Goal: Download file/media

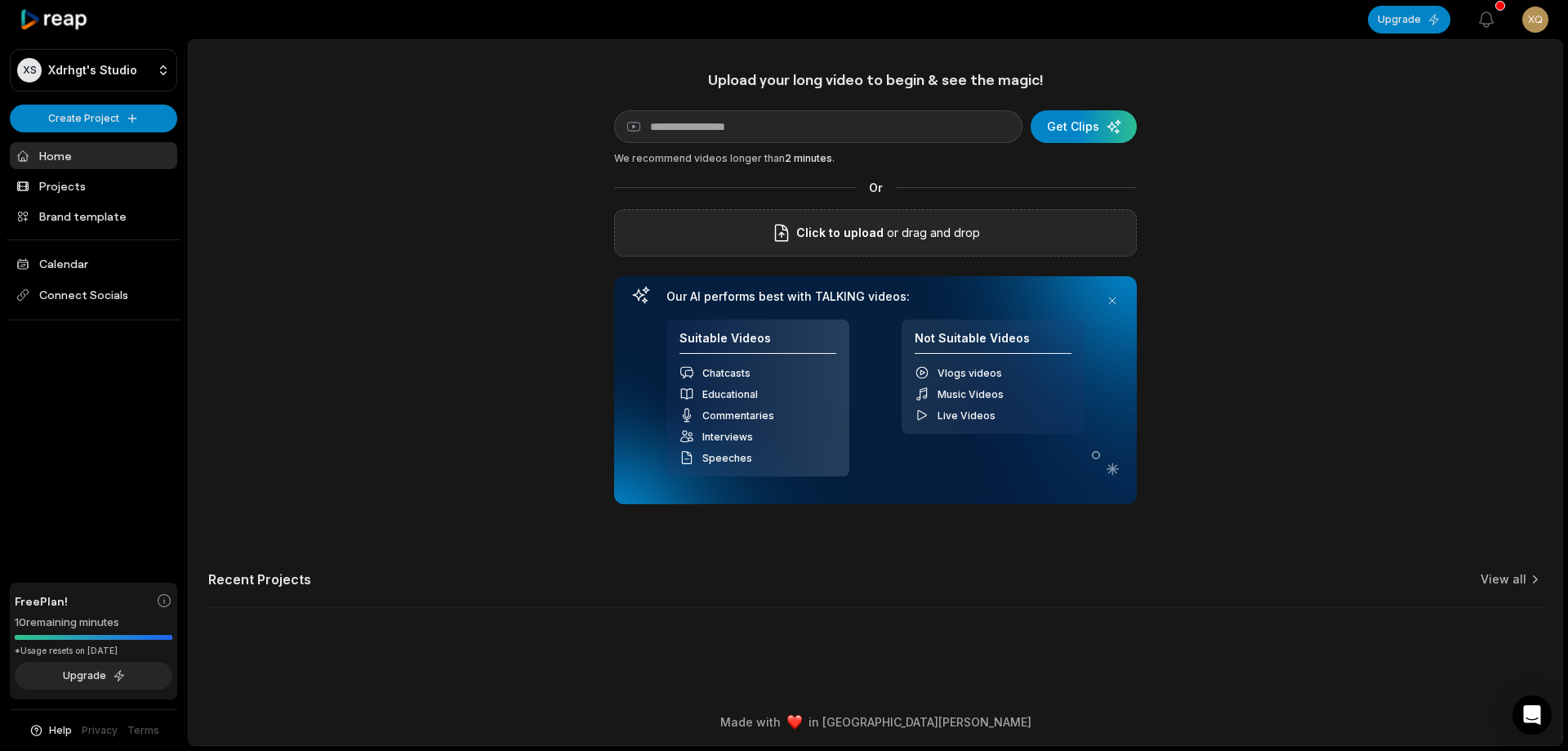
click at [815, 231] on span "Click to upload" at bounding box center [840, 233] width 88 height 20
click at [0, 0] on input "Click to upload" at bounding box center [0, 0] width 0 height 0
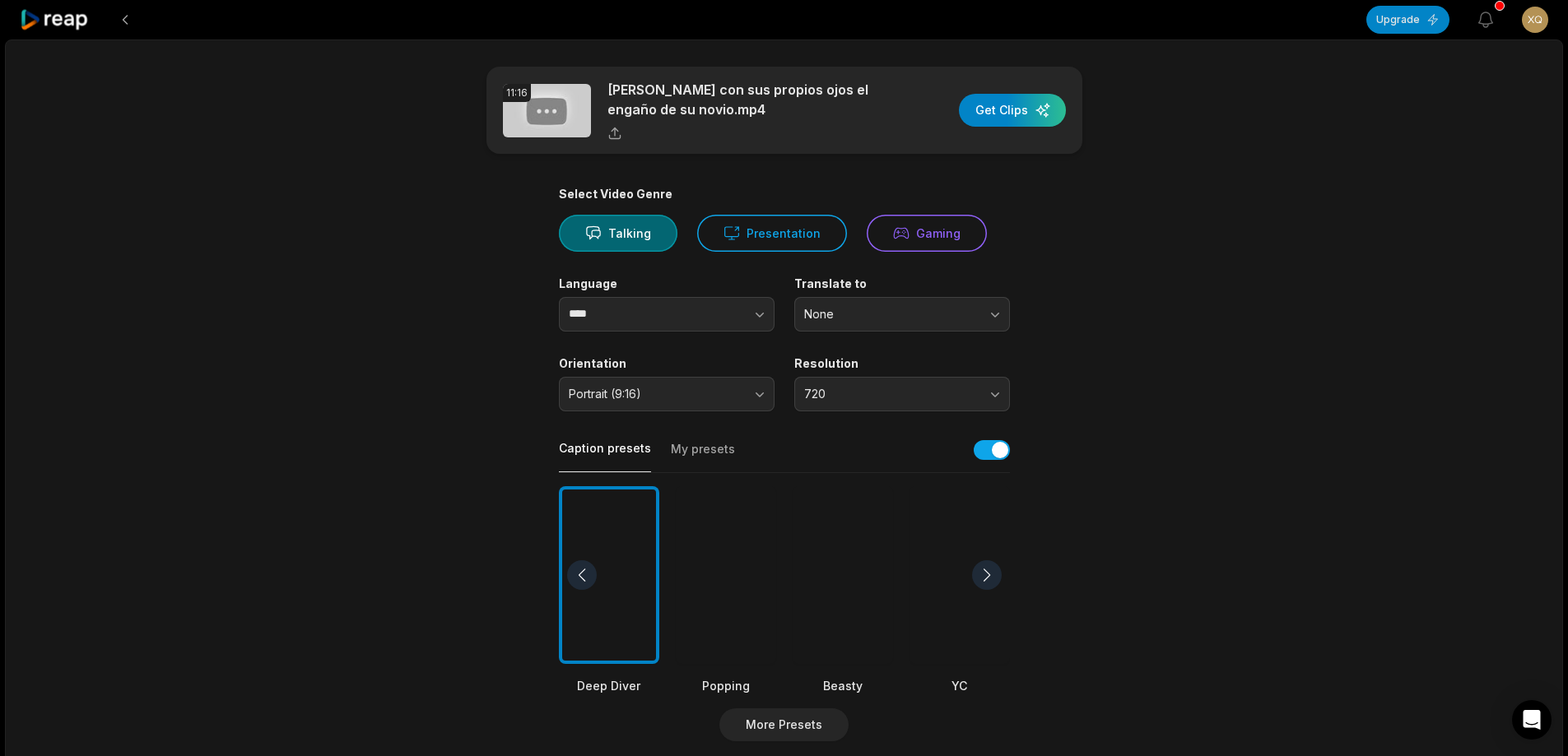
click at [857, 561] on div at bounding box center [843, 576] width 101 height 178
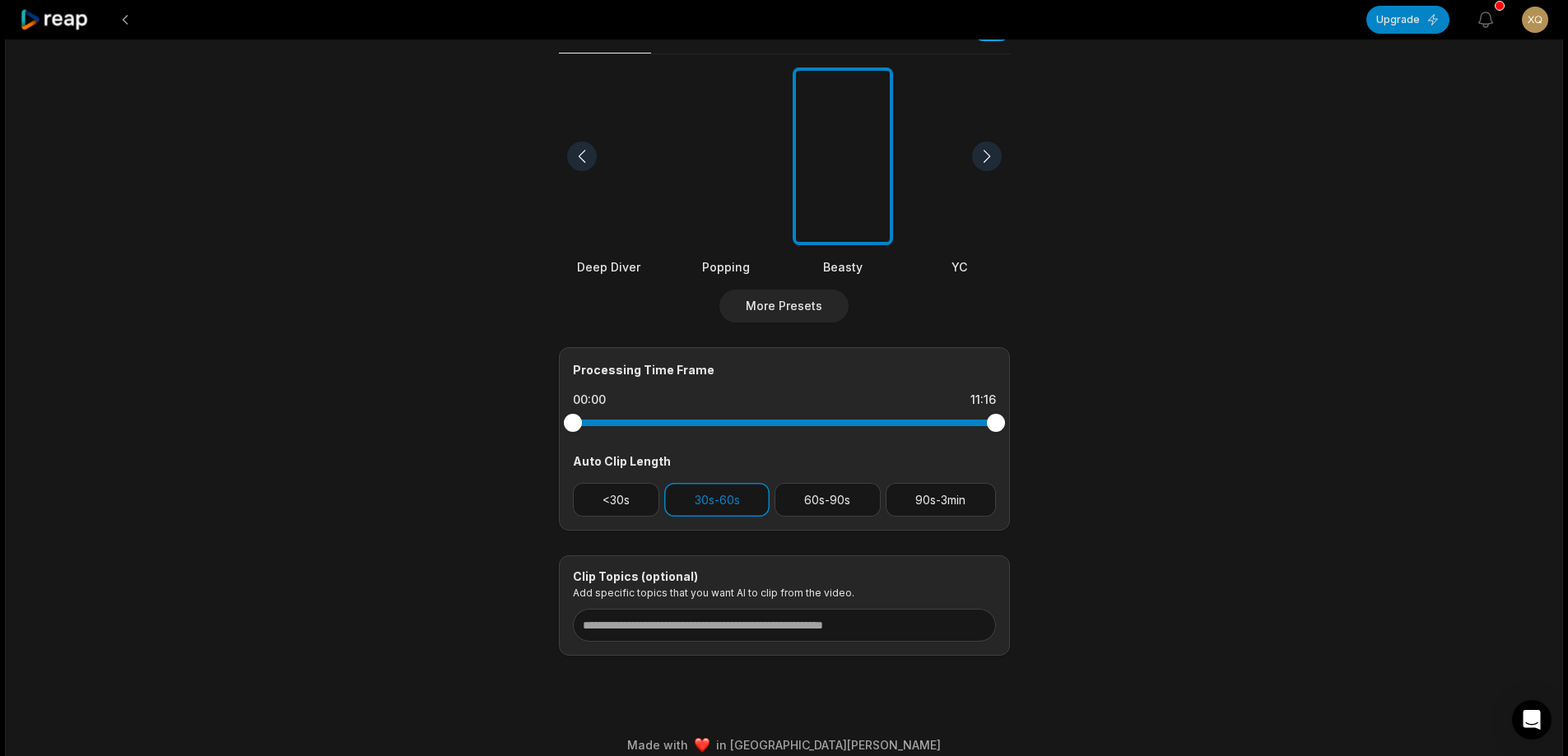
scroll to position [436, 0]
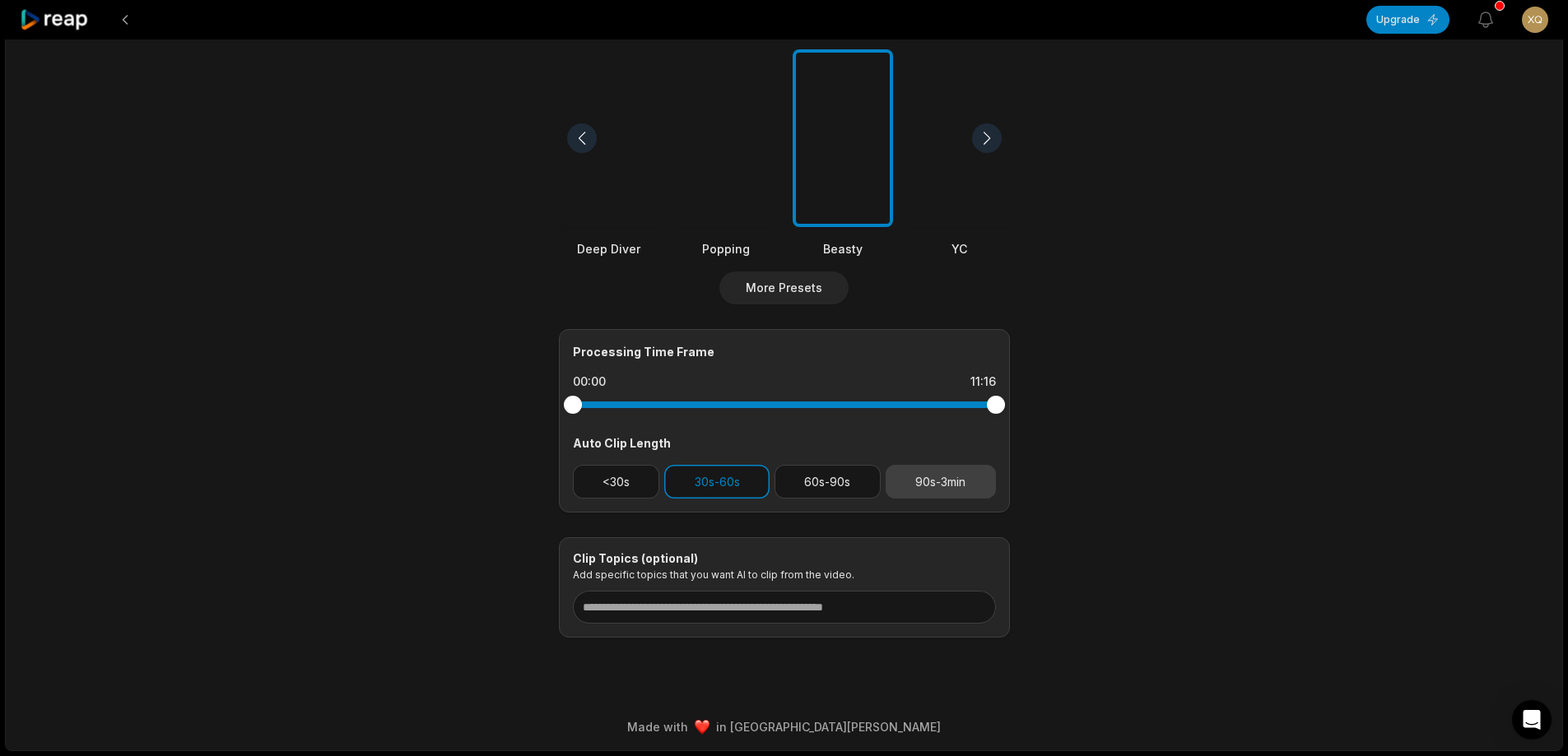
click at [945, 483] on button "90s-3min" at bounding box center [941, 482] width 110 height 34
click at [701, 472] on button "30s-60s" at bounding box center [717, 482] width 105 height 34
drag, startPoint x: 994, startPoint y: 407, endPoint x: 947, endPoint y: 406, distance: 47.0
click at [947, 406] on div at bounding box center [947, 404] width 18 height 18
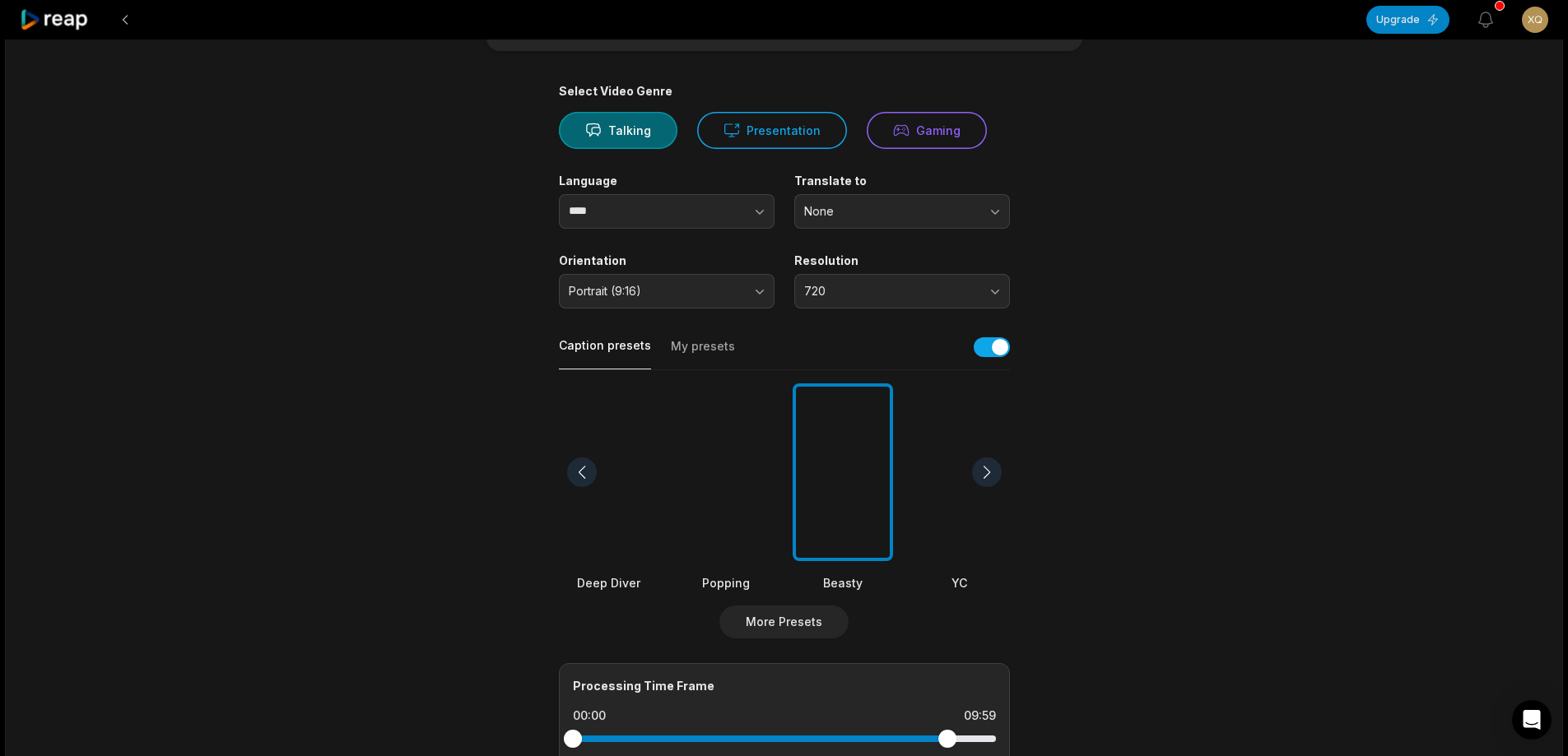
scroll to position [0, 0]
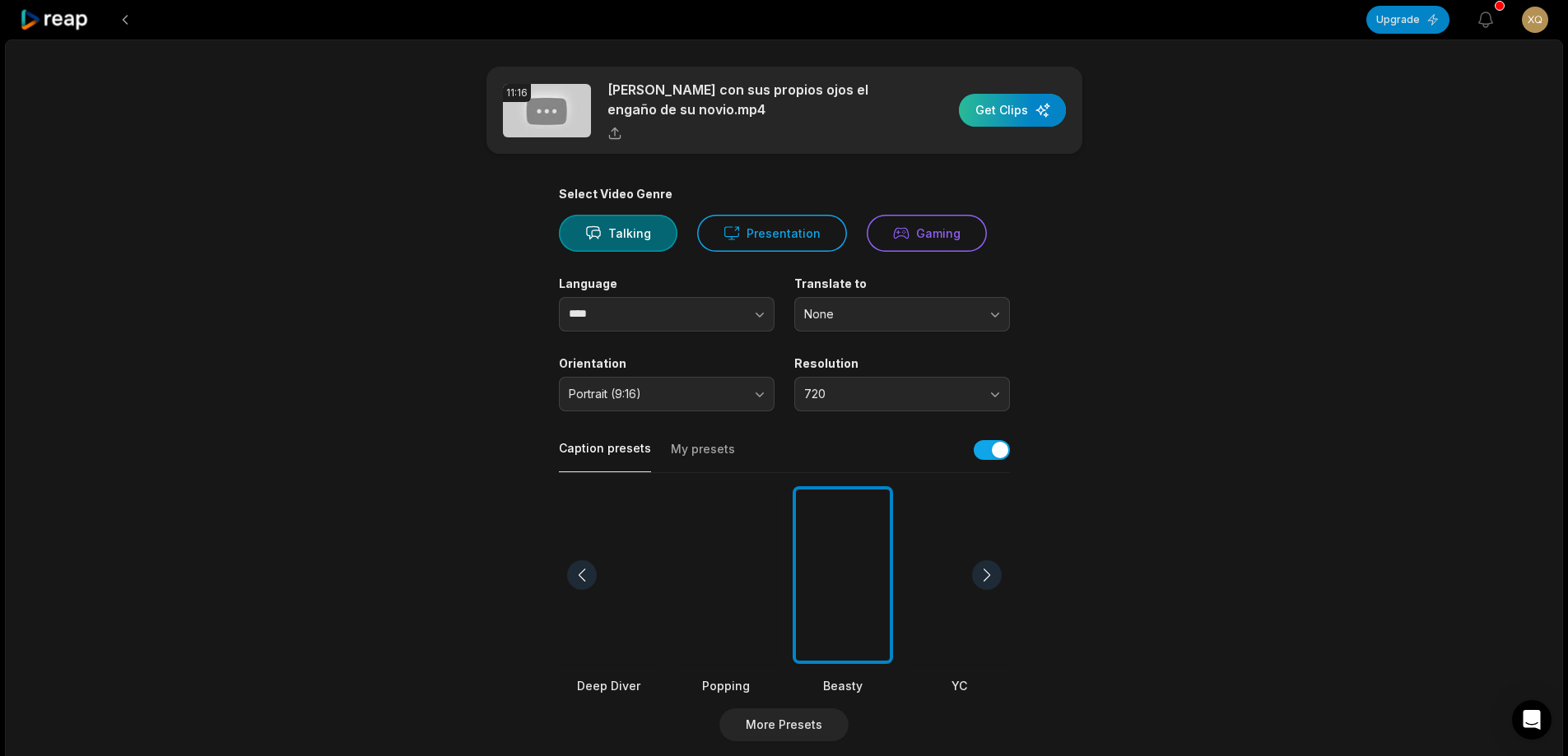
click at [1019, 102] on div "button" at bounding box center [1012, 110] width 107 height 33
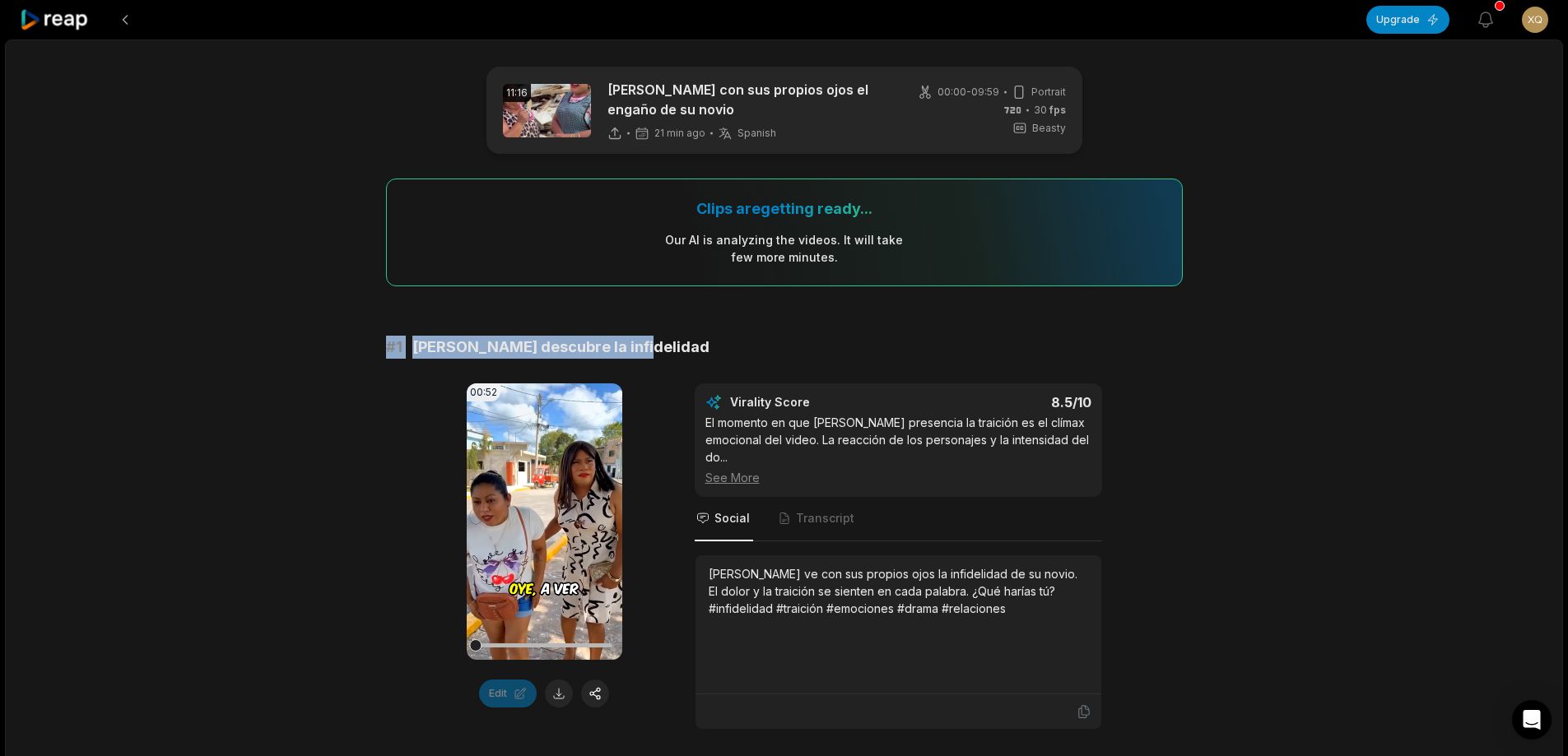
drag, startPoint x: 380, startPoint y: 344, endPoint x: 643, endPoint y: 344, distance: 263.0
copy div "# 1 Ramona descubre la infidelidad"
click at [559, 693] on button at bounding box center [558, 692] width 28 height 28
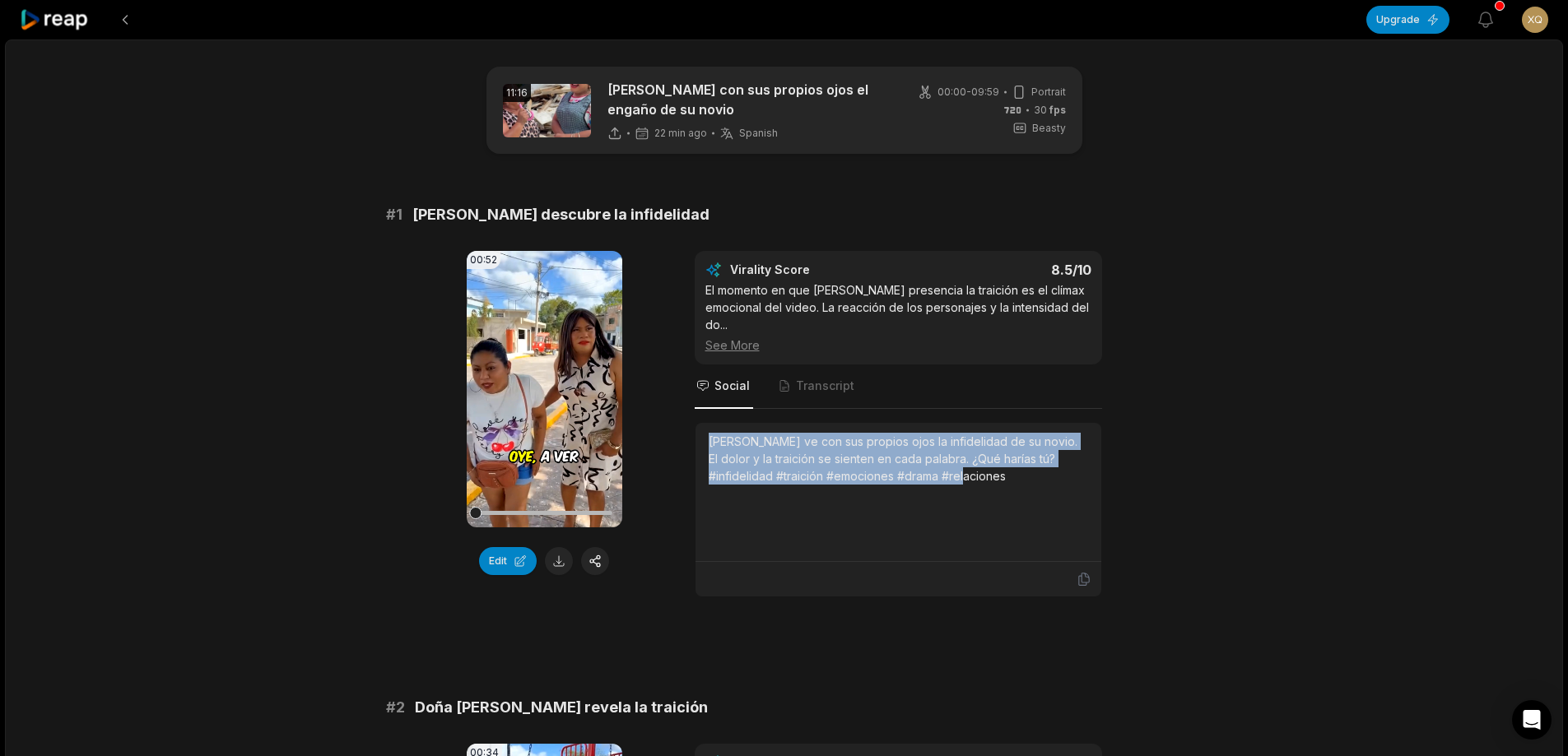
drag, startPoint x: 706, startPoint y: 441, endPoint x: 951, endPoint y: 473, distance: 247.1
click at [951, 474] on div "[PERSON_NAME] ve con sus propios ojos la infidelidad de su novio. El dolor y la…" at bounding box center [899, 492] width 406 height 139
copy div "[PERSON_NAME] ve con sus propios ojos la infidelidad de su novio. El dolor y la…"
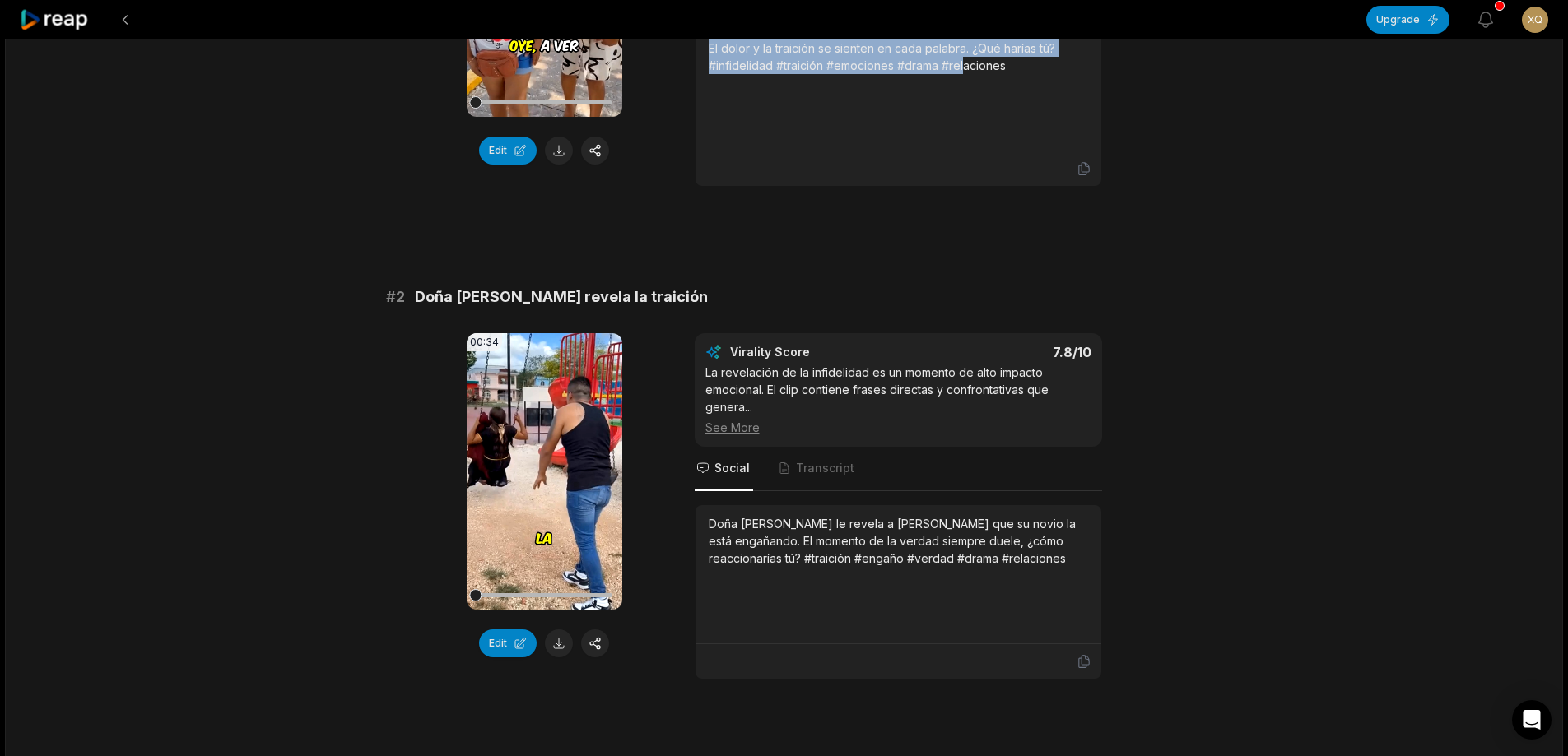
scroll to position [412, 0]
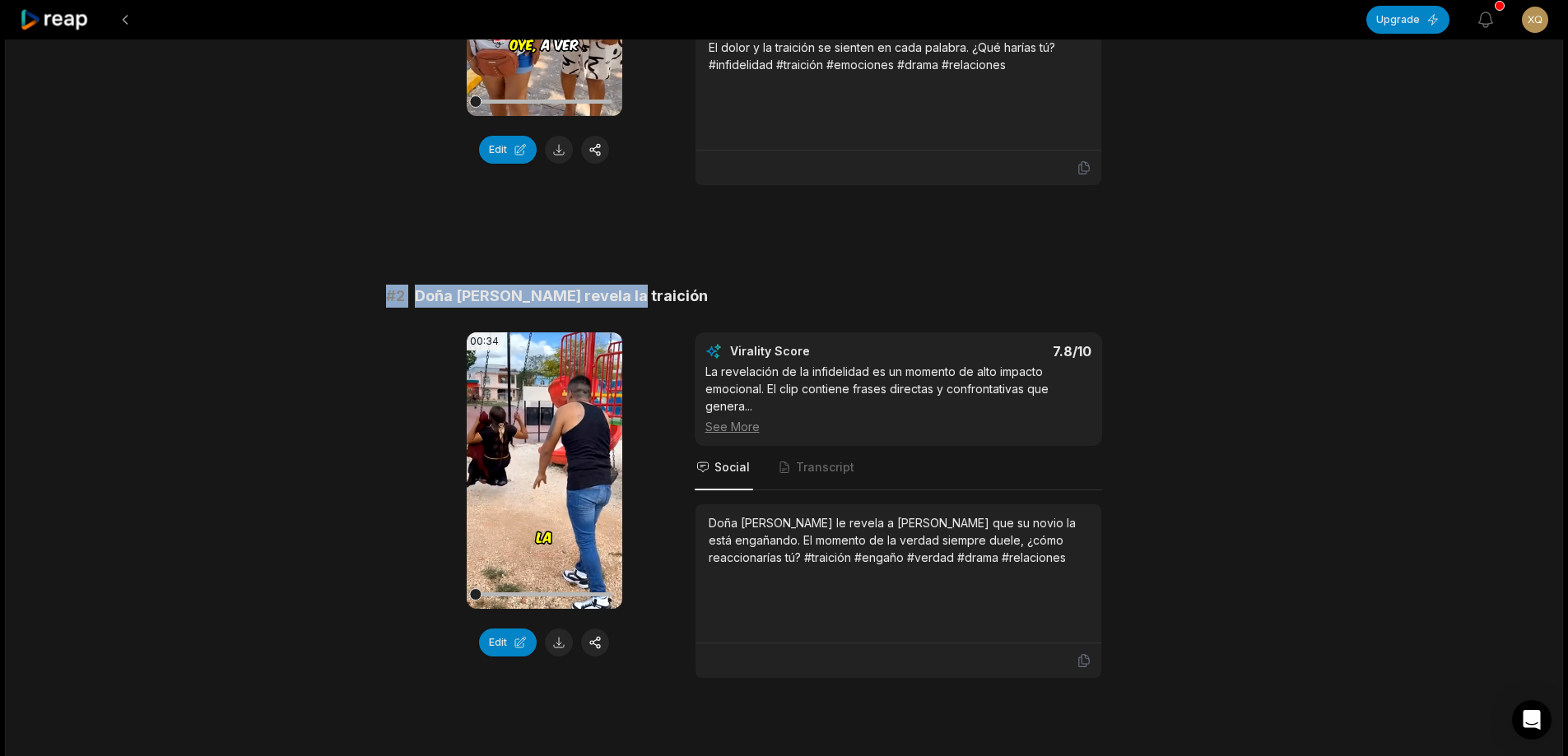
drag, startPoint x: 377, startPoint y: 291, endPoint x: 612, endPoint y: 291, distance: 235.0
copy div "# 2 Doña [PERSON_NAME] revela la traición"
click at [568, 640] on button at bounding box center [558, 642] width 28 height 28
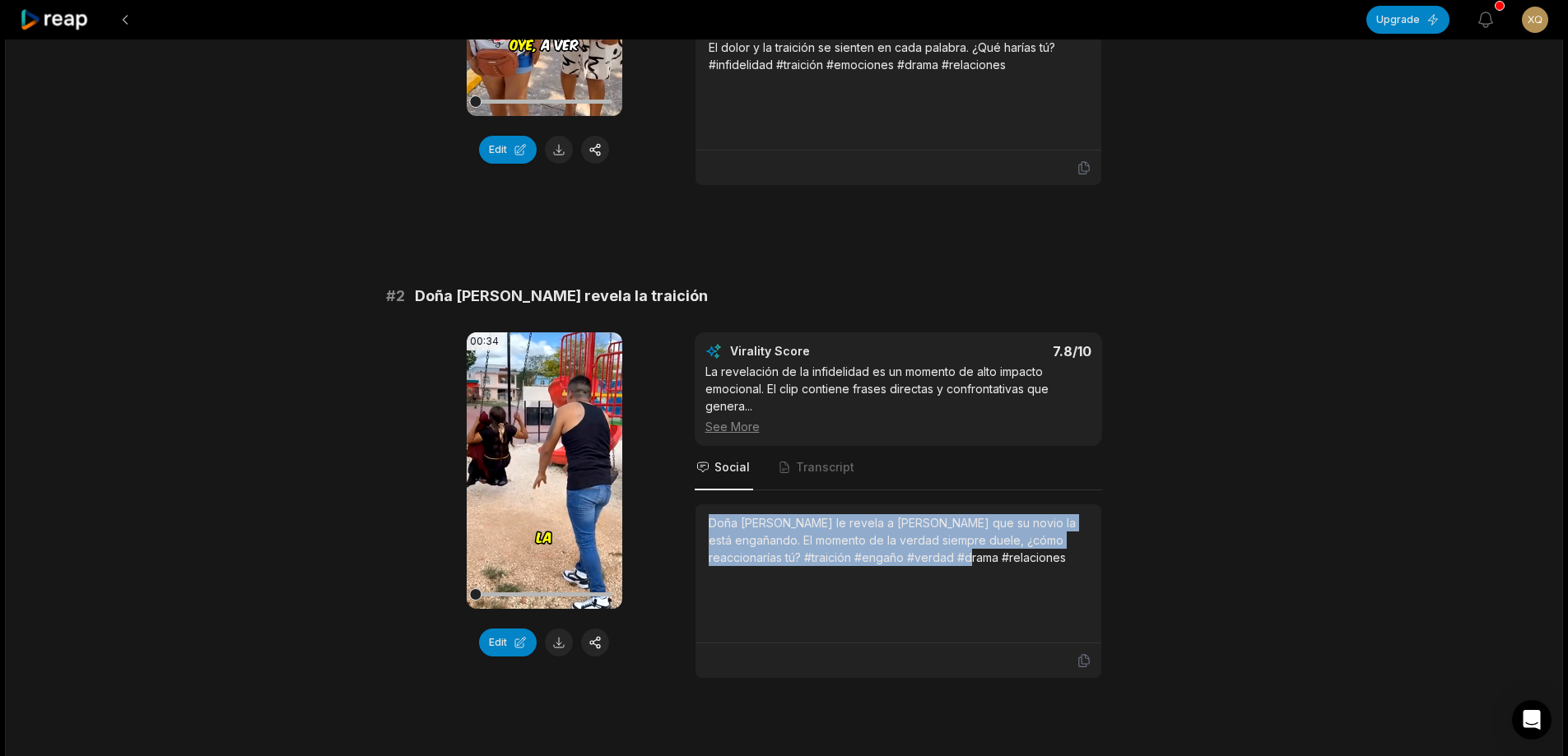
drag, startPoint x: 704, startPoint y: 518, endPoint x: 969, endPoint y: 539, distance: 265.8
click at [994, 564] on div "Doña [PERSON_NAME] le revela a [PERSON_NAME] que su novio la está engañando. El…" at bounding box center [899, 574] width 406 height 139
copy div "Doña [PERSON_NAME] le revela a [PERSON_NAME] que su novio la está engañando. El…"
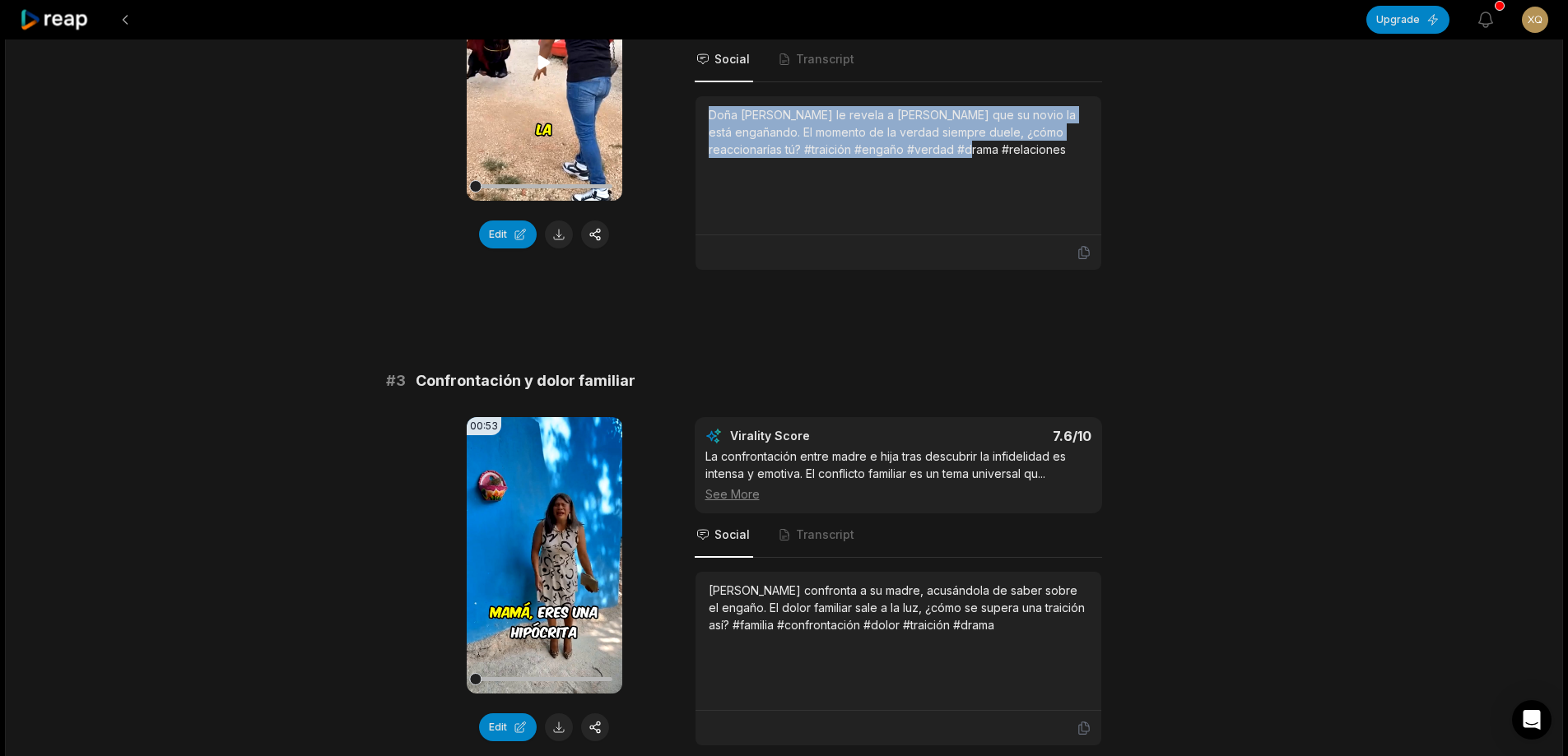
scroll to position [822, 0]
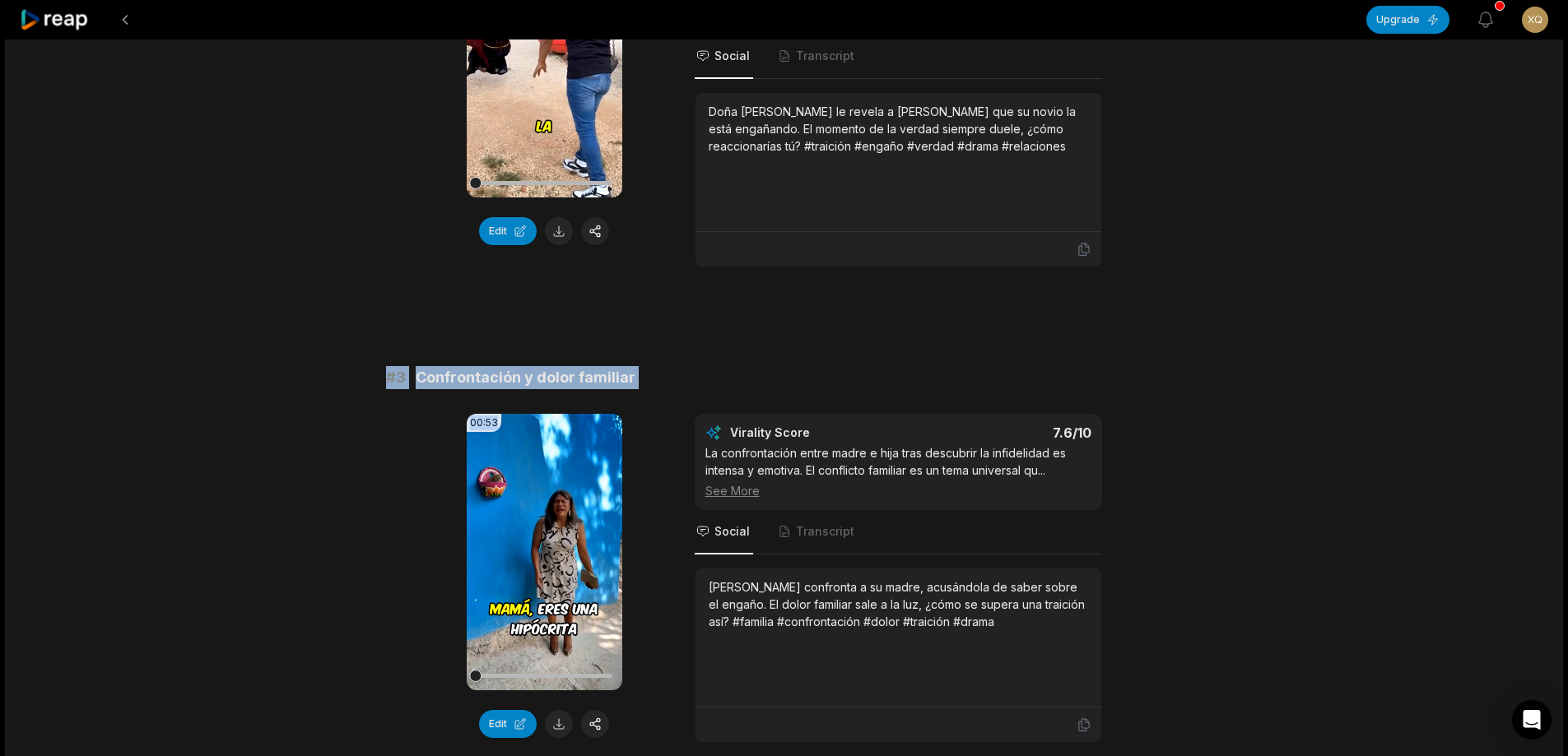
drag, startPoint x: 384, startPoint y: 375, endPoint x: 625, endPoint y: 389, distance: 241.4
click at [594, 381] on span "Confrontación y dolor familiar" at bounding box center [526, 378] width 220 height 23
drag, startPoint x: 379, startPoint y: 368, endPoint x: 617, endPoint y: 376, distance: 238.1
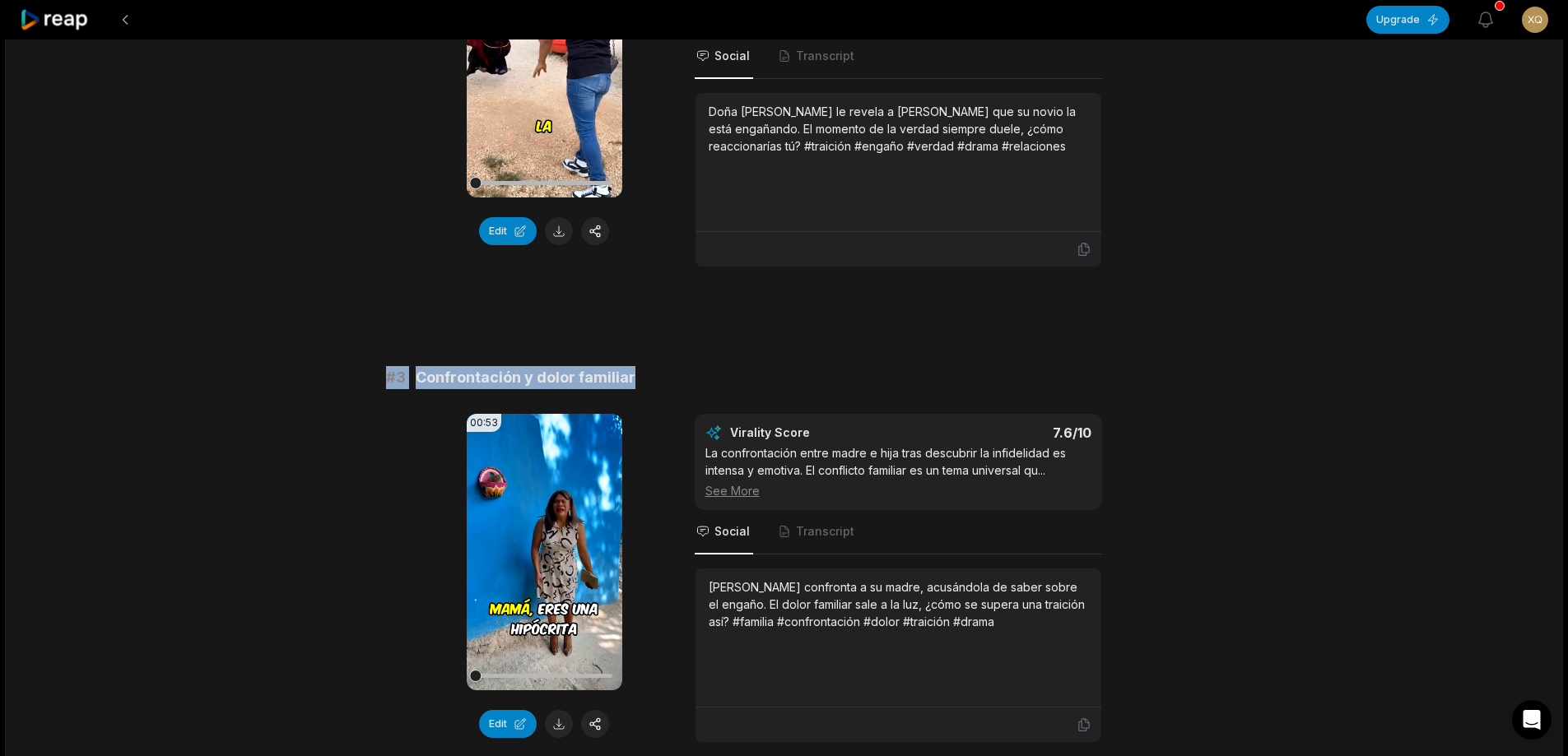
copy div "# 3 Confrontación y dolor familiar"
click at [558, 723] on button at bounding box center [558, 723] width 28 height 28
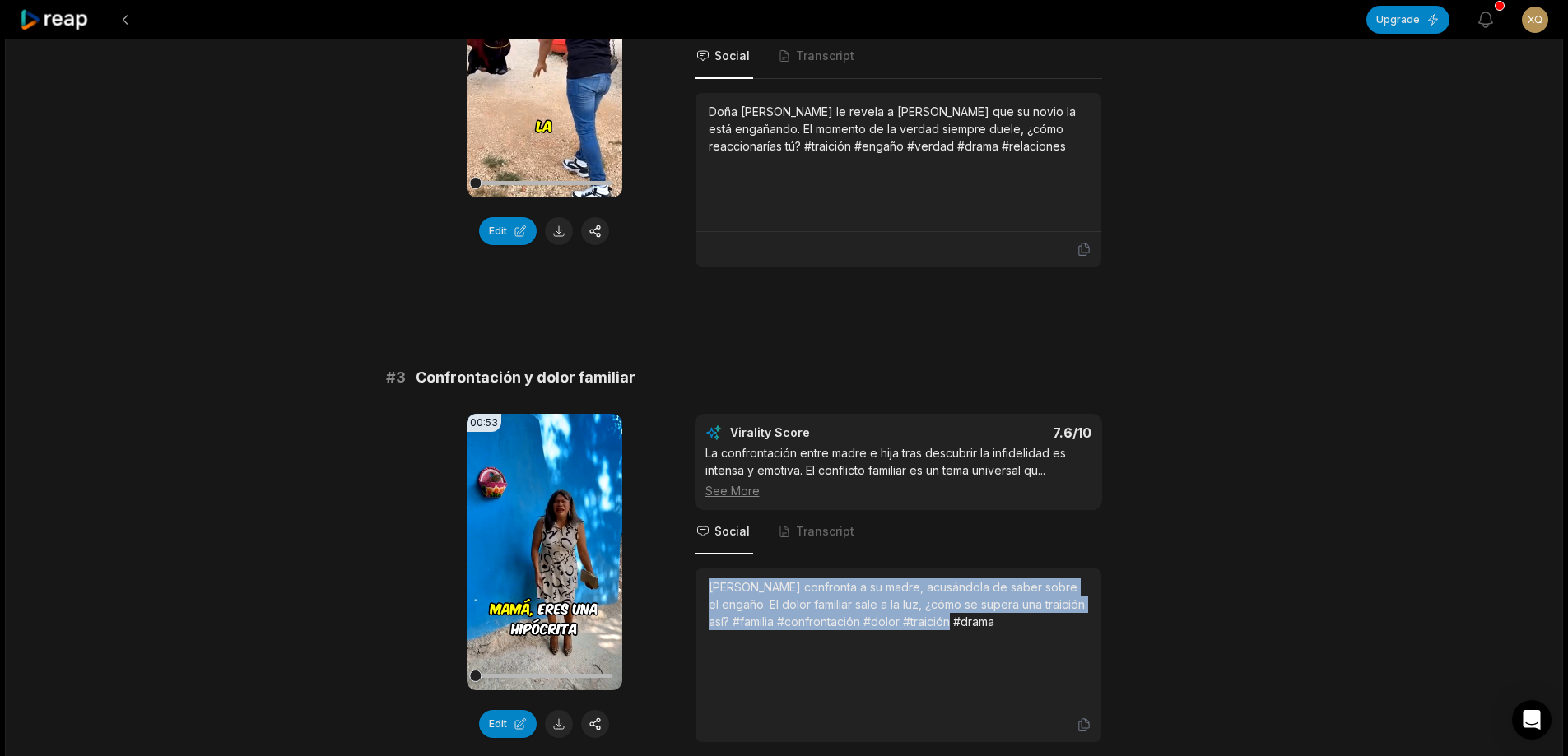
drag, startPoint x: 705, startPoint y: 585, endPoint x: 968, endPoint y: 601, distance: 263.5
click at [1059, 618] on div "[PERSON_NAME] confronta a su madre, acusándola de saber sobre el engaño. El dol…" at bounding box center [899, 637] width 406 height 139
copy div "[PERSON_NAME] confronta a su madre, acusándola de saber sobre el engaño. El dol…"
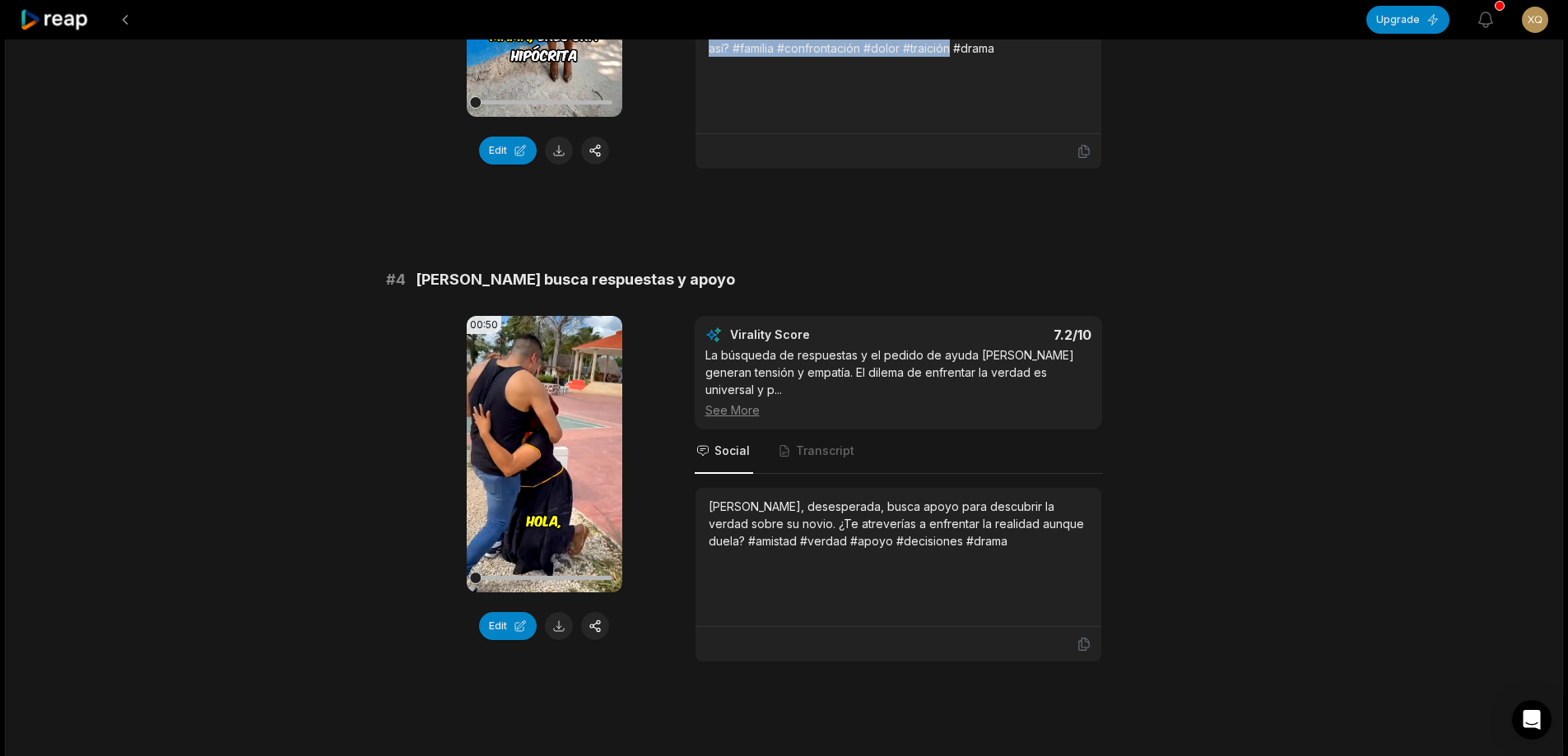
scroll to position [1398, 0]
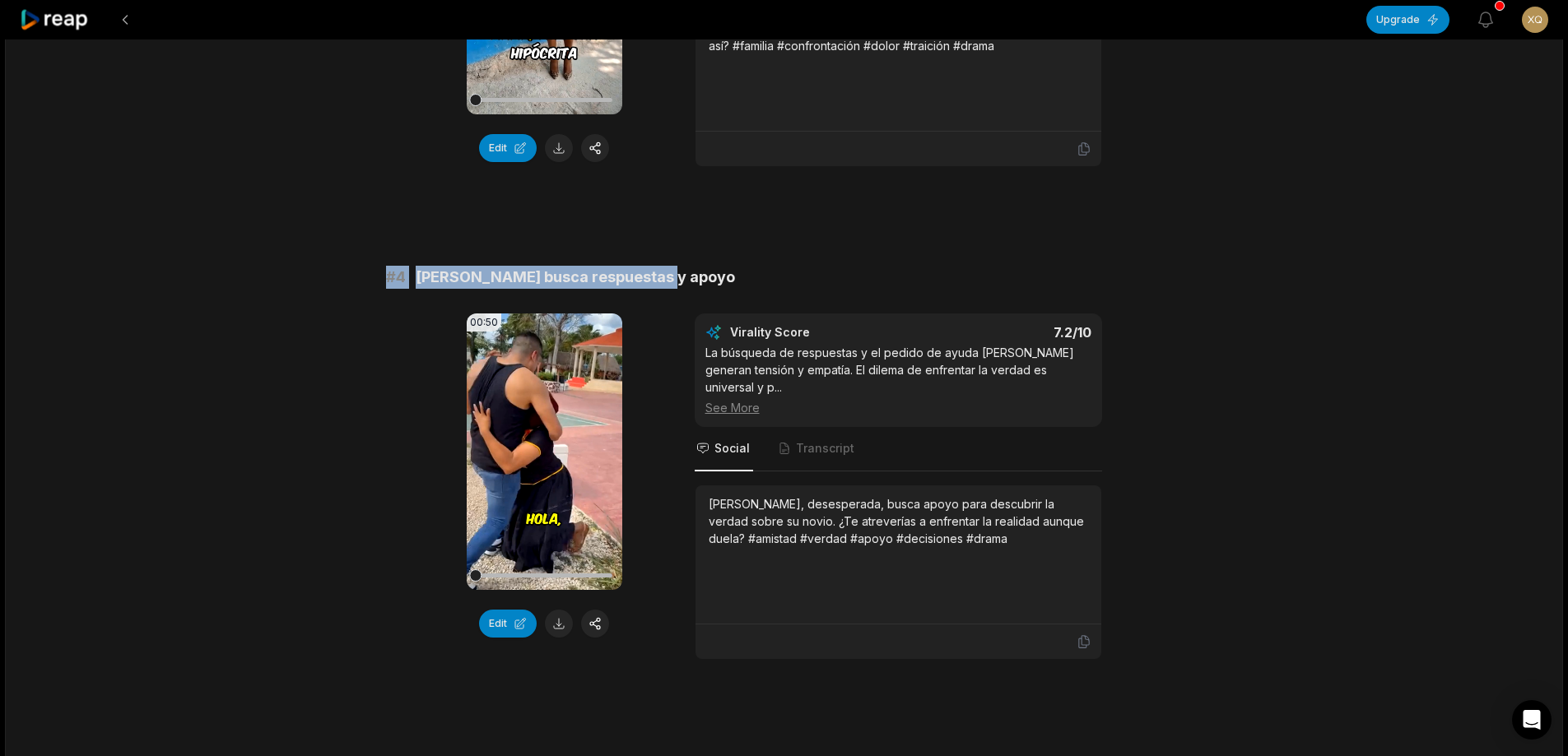
drag, startPoint x: 376, startPoint y: 277, endPoint x: 710, endPoint y: 272, distance: 334.0
click at [759, 280] on div "11:16 [PERSON_NAME] con sus propios ojos el engaño de su novio 22 min ago Spani…" at bounding box center [784, 669] width 1559 height 4057
copy div "# 4 [PERSON_NAME] busca respuestas y apoyo"
drag, startPoint x: 564, startPoint y: 617, endPoint x: 569, endPoint y: 634, distance: 17.7
click at [563, 617] on button at bounding box center [558, 623] width 28 height 28
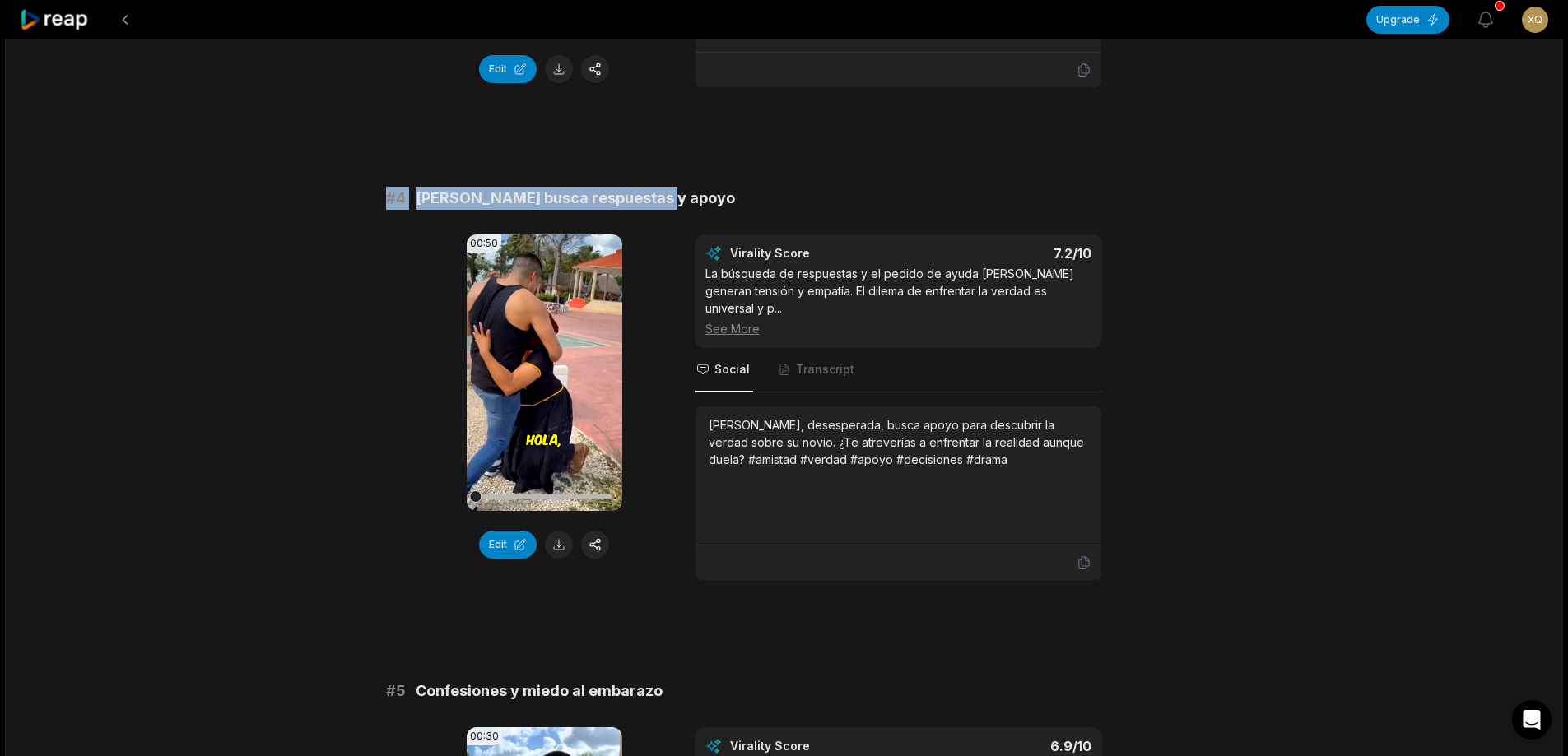
scroll to position [1481, 0]
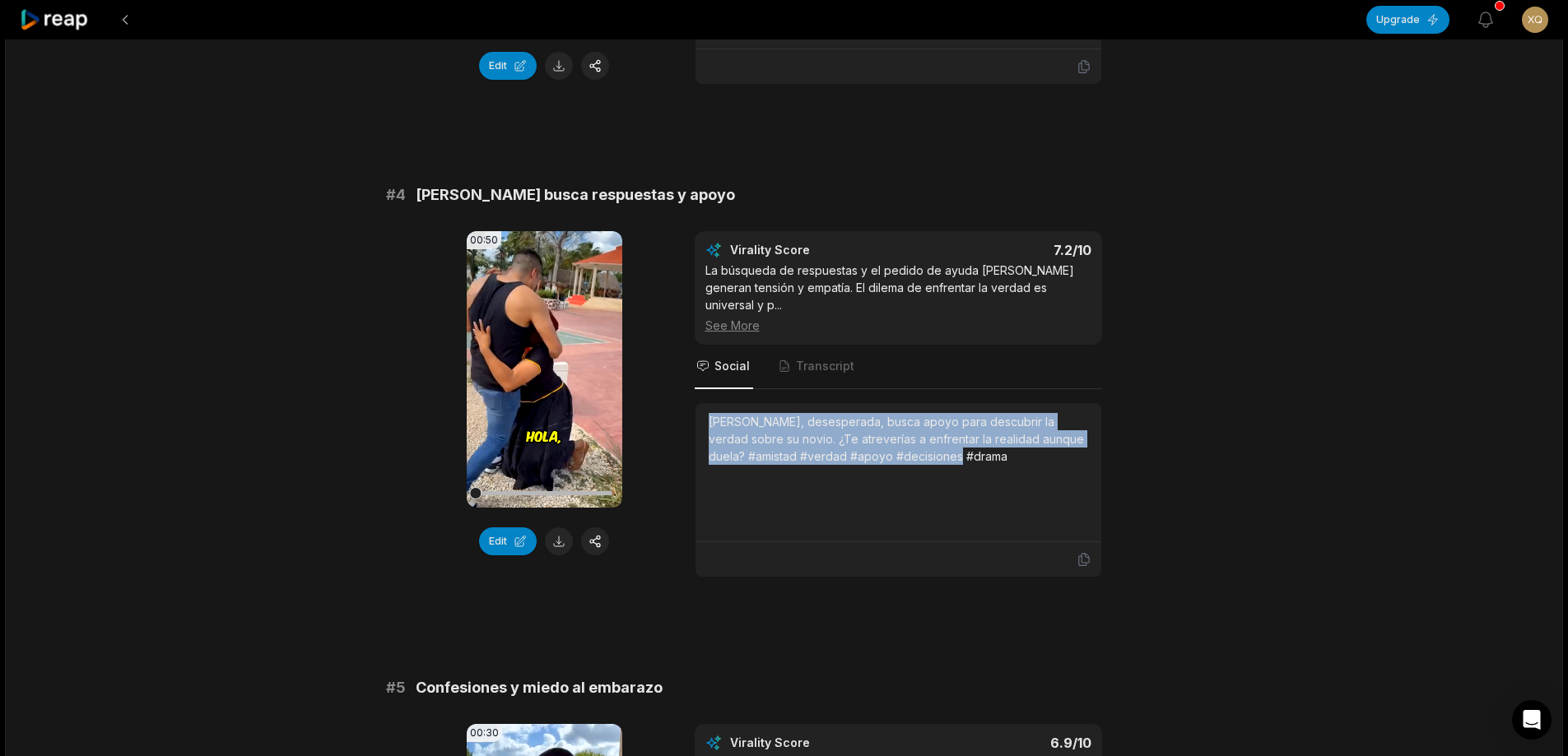
drag, startPoint x: 708, startPoint y: 403, endPoint x: 984, endPoint y: 429, distance: 277.2
click at [1023, 440] on div "[PERSON_NAME], desesperada, busca apoyo para descubrir la verdad sobre su novio…" at bounding box center [899, 438] width 380 height 52
copy div "[PERSON_NAME], desesperada, busca apoyo para descubrir la verdad sobre su novio…"
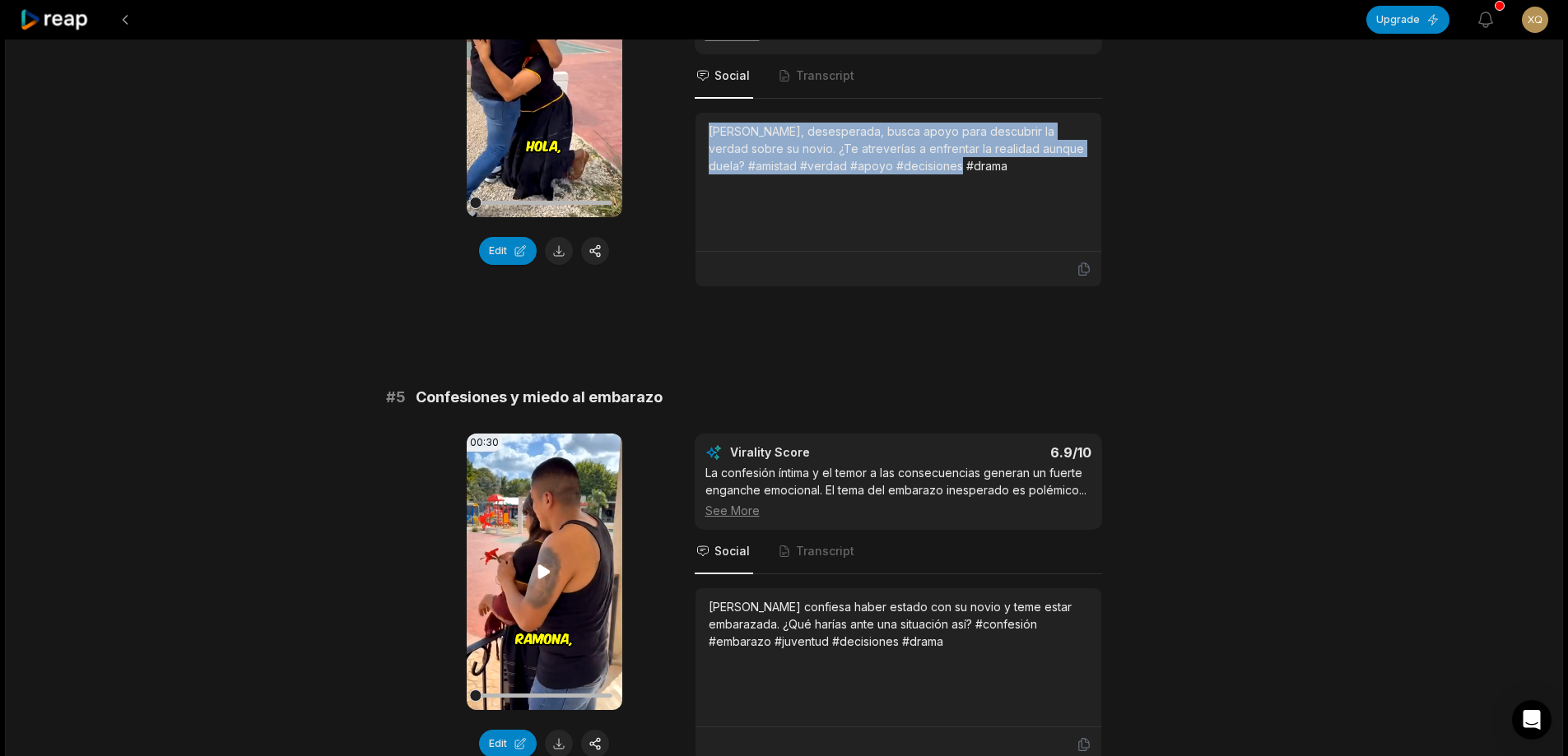
scroll to position [1810, 0]
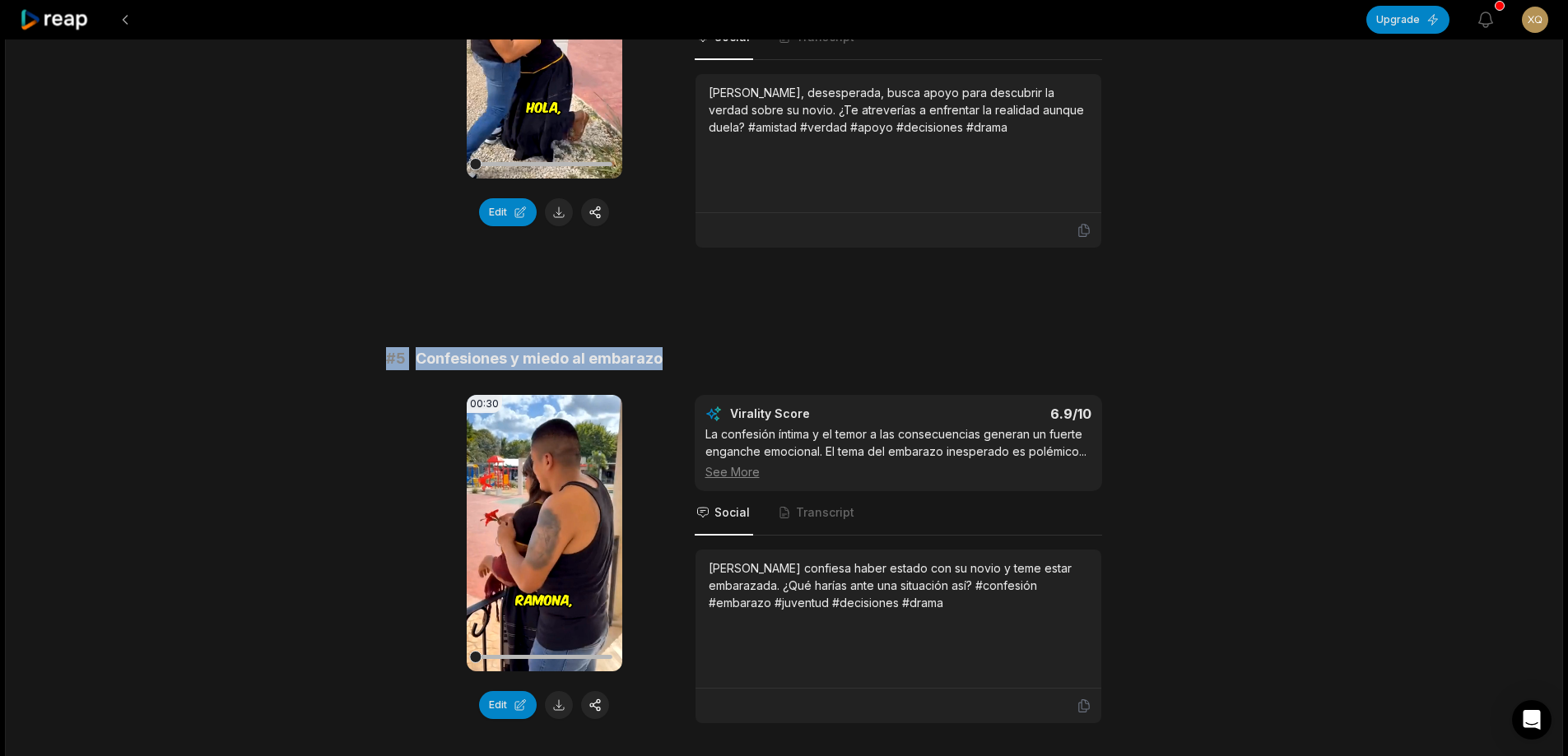
drag, startPoint x: 416, startPoint y: 335, endPoint x: 712, endPoint y: 338, distance: 296.0
click at [738, 338] on div "11:16 [PERSON_NAME] con sus propios ojos el engaño de su novio 22 min ago Spani…" at bounding box center [784, 258] width 1559 height 4057
copy div "# 5 Confesiones y miedo al embarazo"
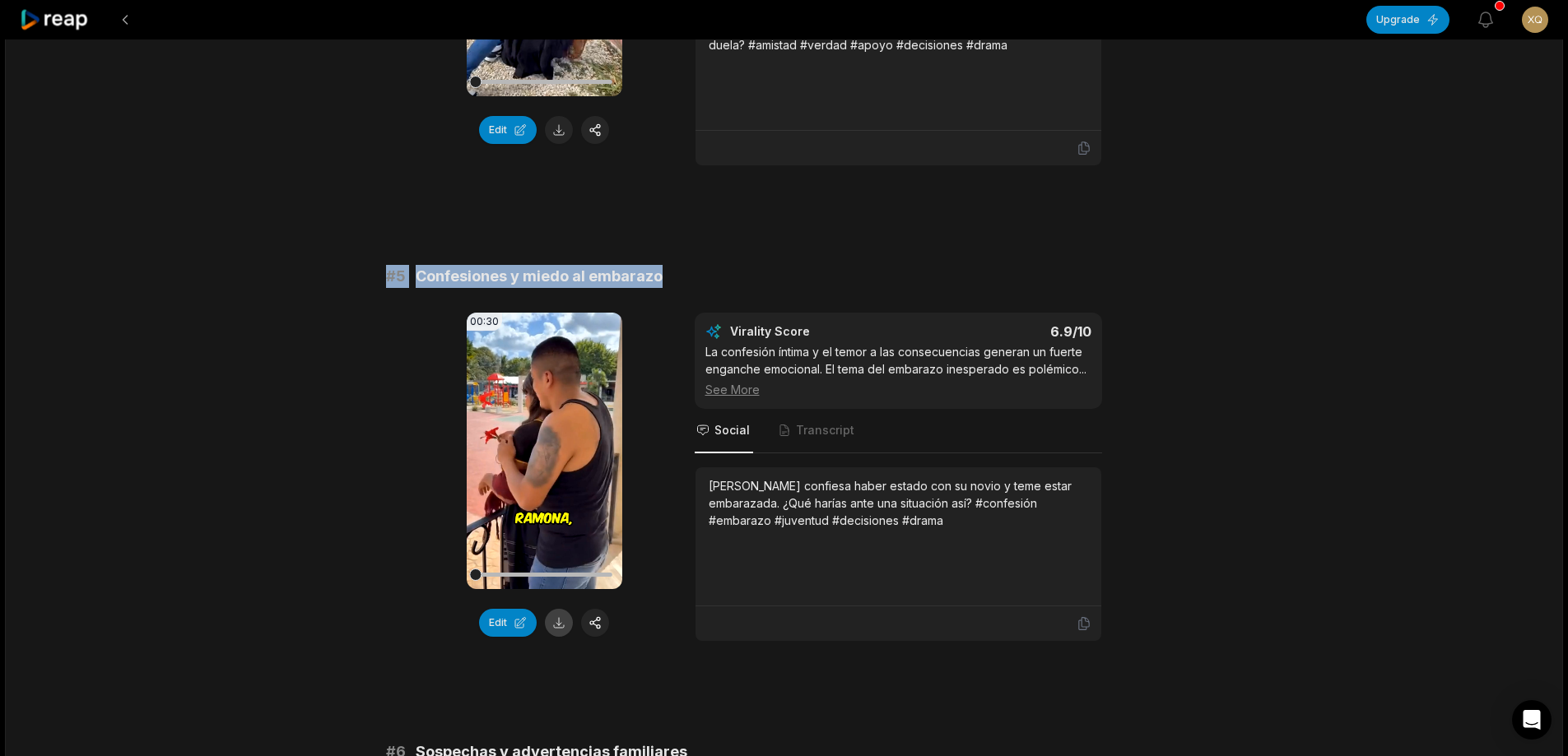
click at [558, 609] on button at bounding box center [558, 622] width 28 height 28
click at [551, 610] on button at bounding box center [558, 622] width 28 height 28
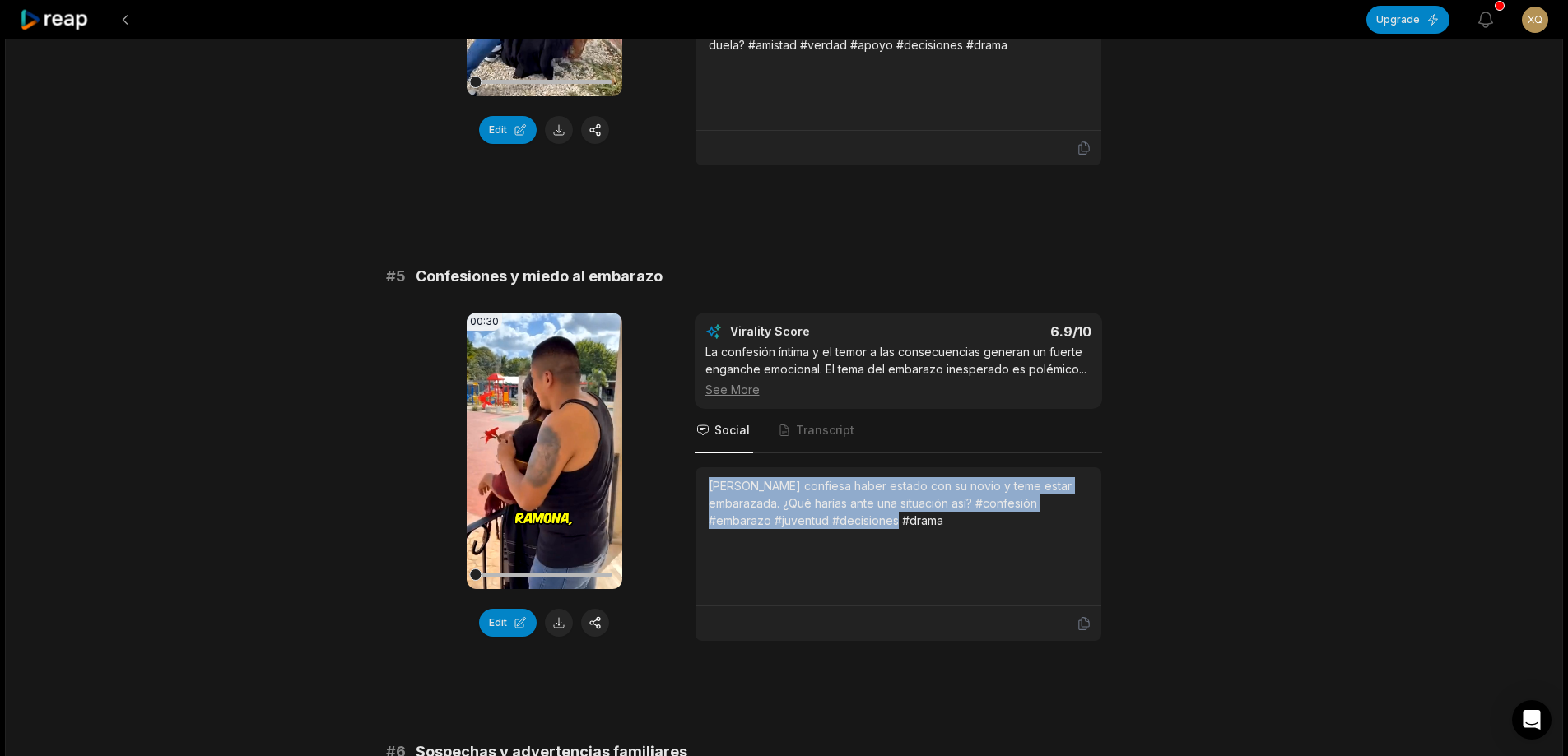
drag, startPoint x: 705, startPoint y: 472, endPoint x: 942, endPoint y: 491, distance: 237.8
click at [950, 495] on div "[PERSON_NAME] confiesa haber estado con su novio y teme estar embarazada. ¿Qué …" at bounding box center [899, 537] width 406 height 139
copy div "[PERSON_NAME] confiesa haber estado con su novio y teme estar embarazada. ¿Qué …"
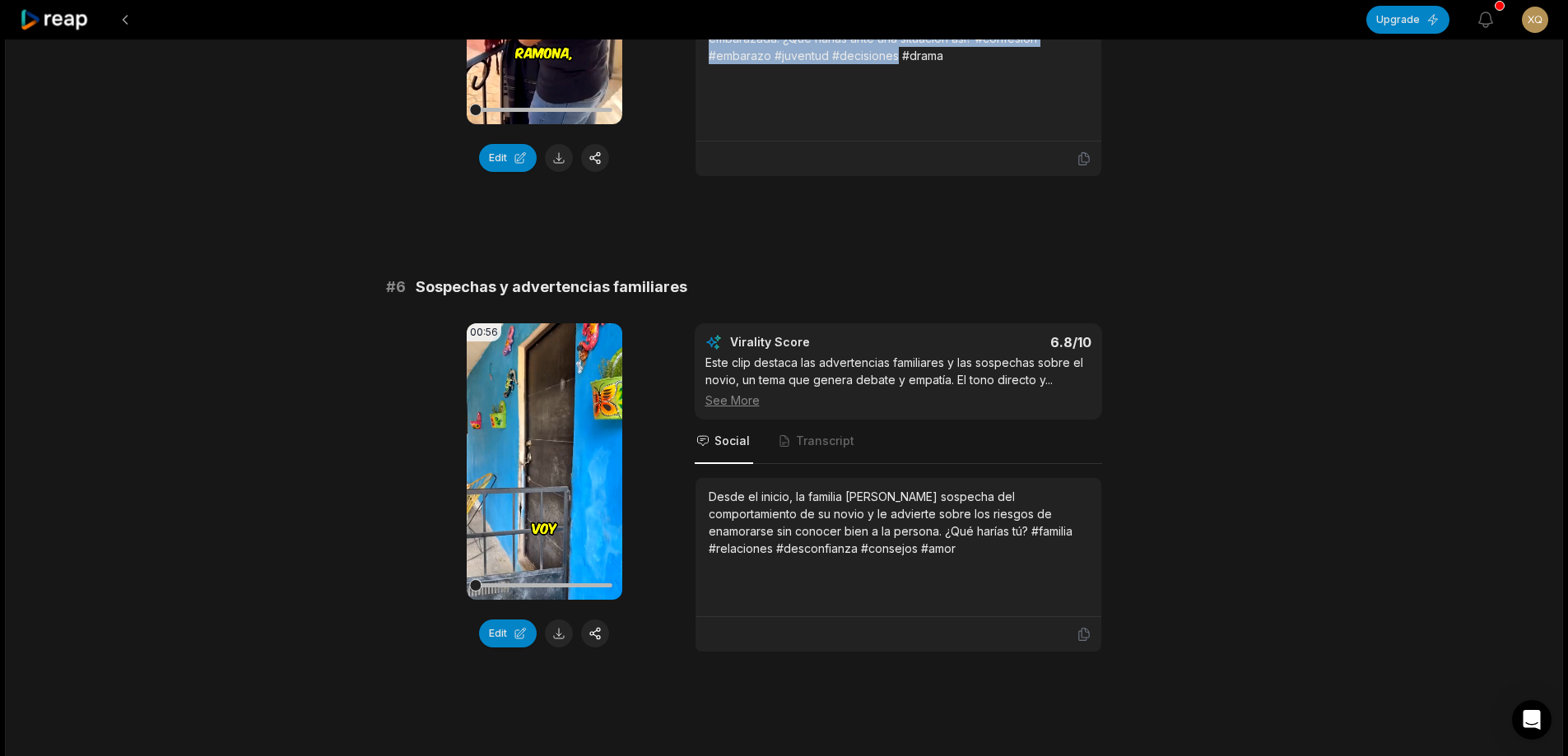
scroll to position [2386, 0]
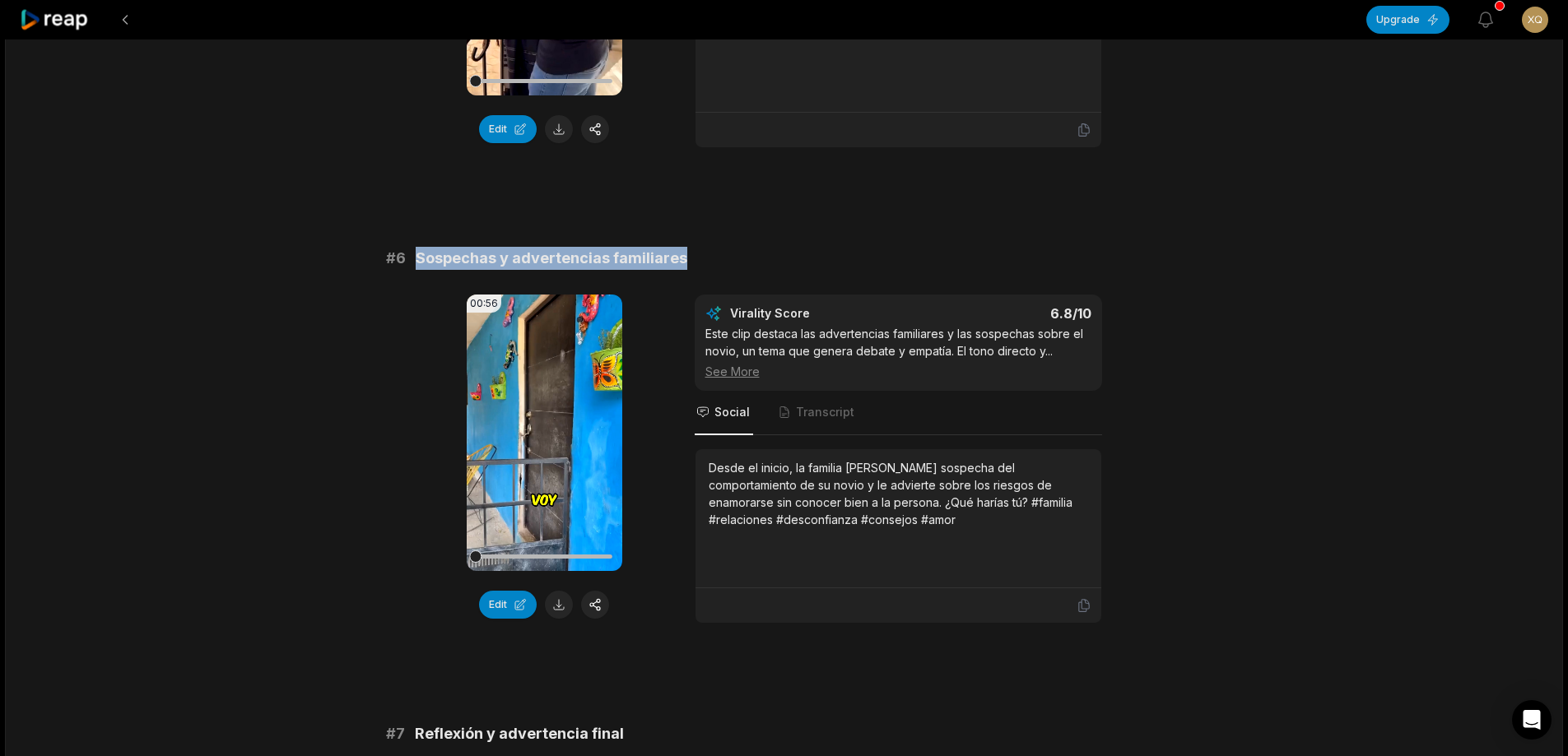
drag, startPoint x: 418, startPoint y: 242, endPoint x: 698, endPoint y: 234, distance: 280.1
click at [739, 247] on div "# 6 Sospechas y advertencias familiares" at bounding box center [784, 258] width 796 height 23
copy span "Sospechas y advertencias familiares"
click at [561, 591] on button at bounding box center [558, 604] width 28 height 28
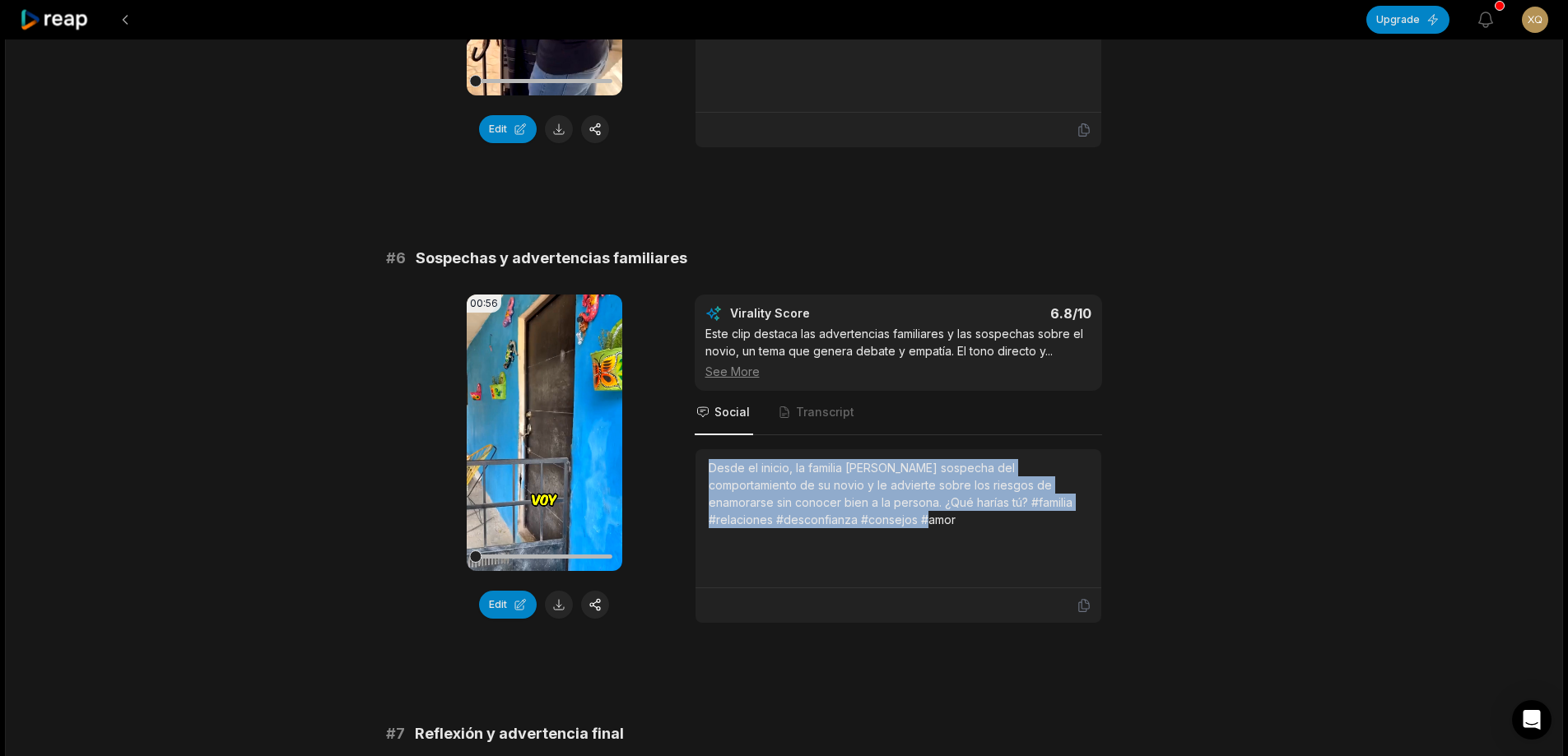
drag, startPoint x: 705, startPoint y: 453, endPoint x: 917, endPoint y: 506, distance: 218.5
click at [919, 519] on div "Desde el inicio, la familia [PERSON_NAME] sospecha del comportamiento de su nov…" at bounding box center [899, 519] width 406 height 139
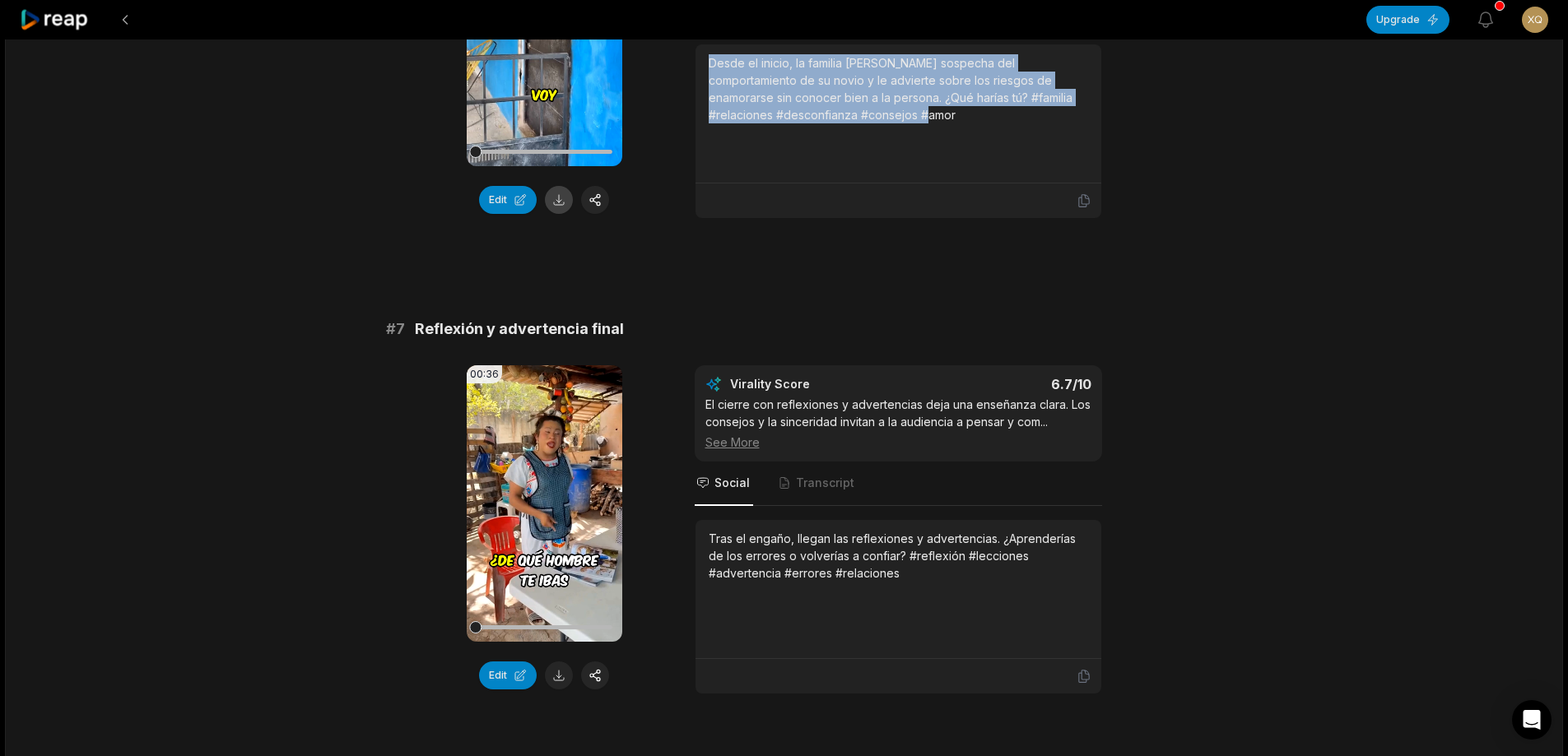
scroll to position [2797, 0]
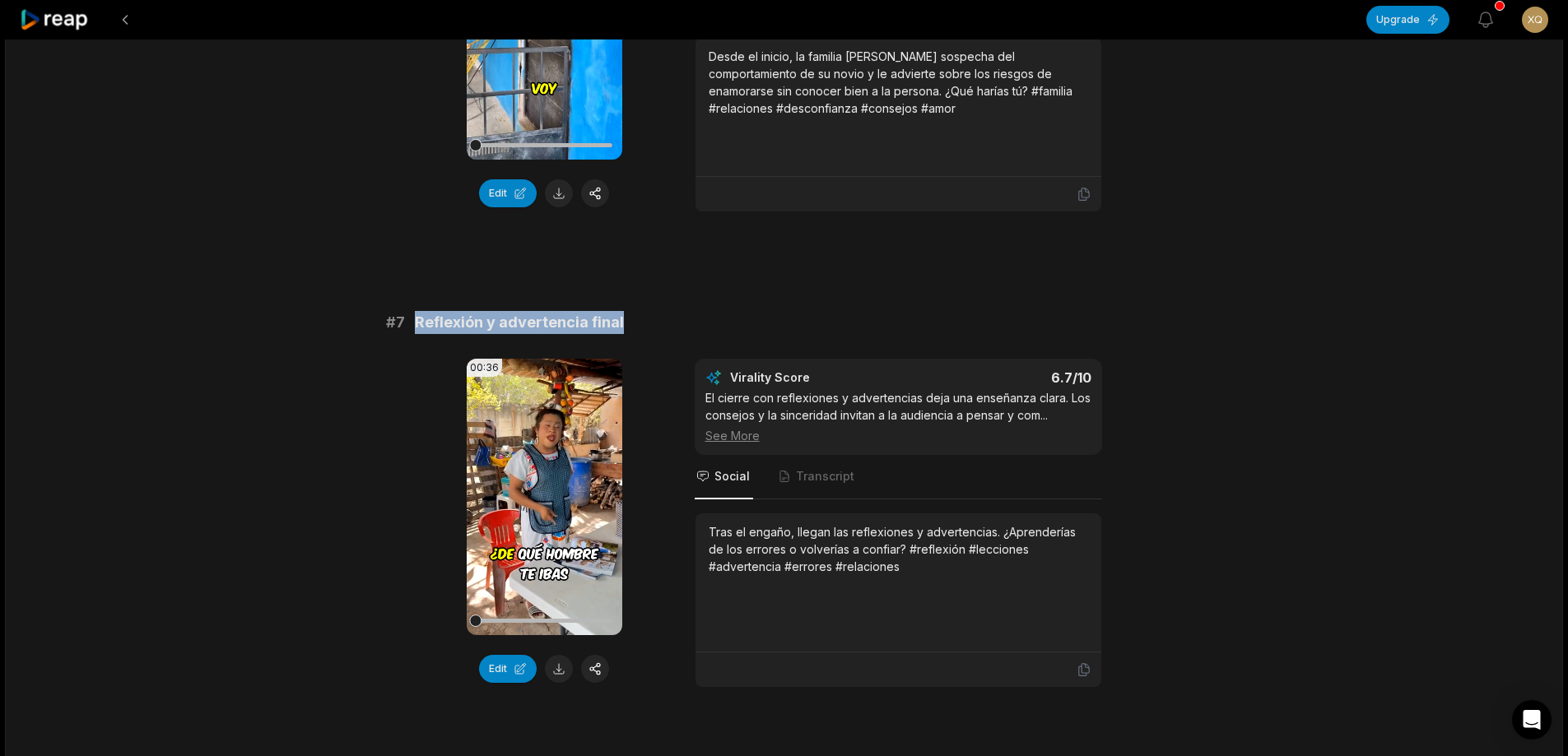
drag, startPoint x: 418, startPoint y: 304, endPoint x: 709, endPoint y: 291, distance: 291.3
click at [560, 658] on button at bounding box center [558, 668] width 28 height 28
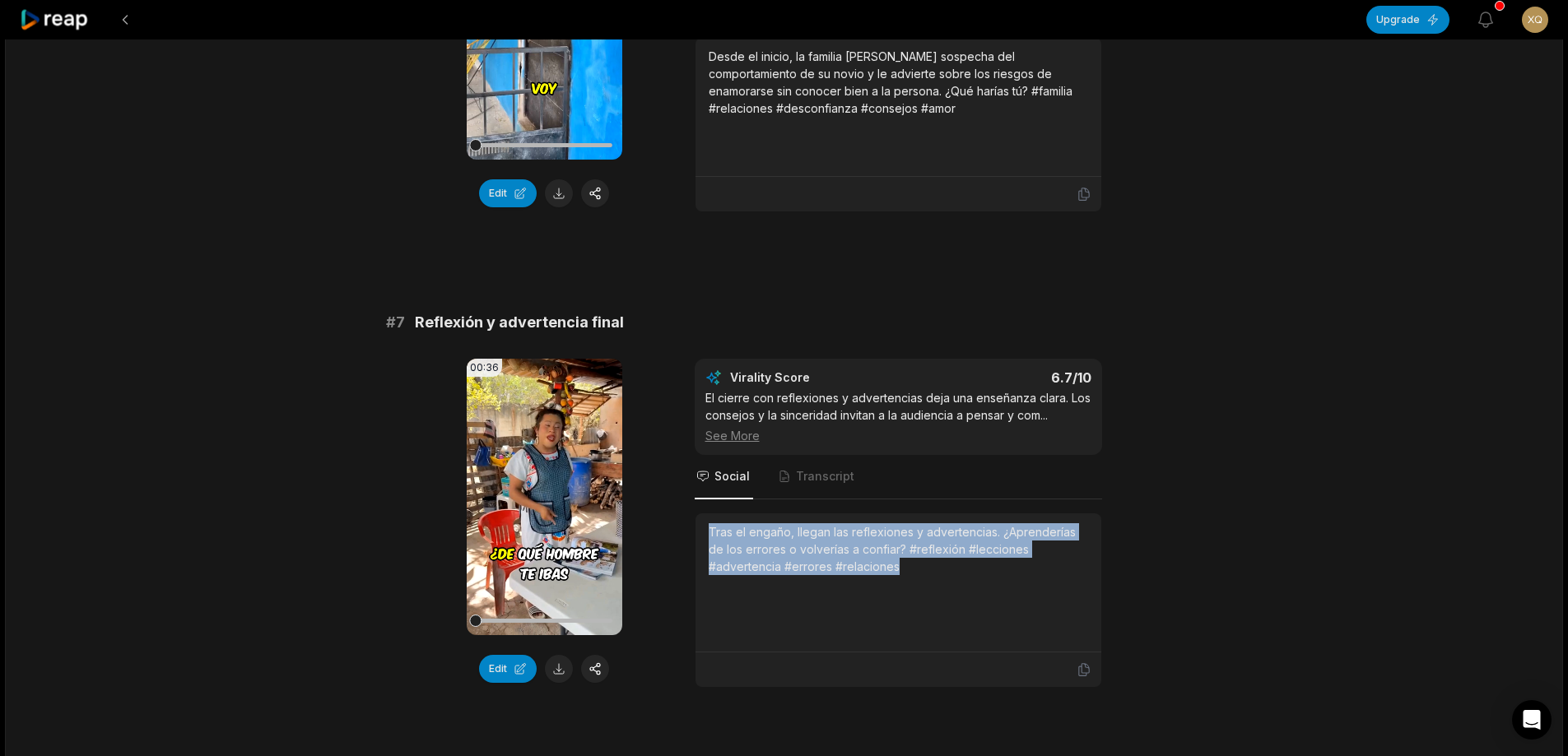
drag, startPoint x: 706, startPoint y: 514, endPoint x: 902, endPoint y: 535, distance: 197.1
click at [979, 584] on div "Tras el engaño, llegan las reflexiones y advertencias. ¿Aprenderías de los erro…" at bounding box center [899, 582] width 406 height 139
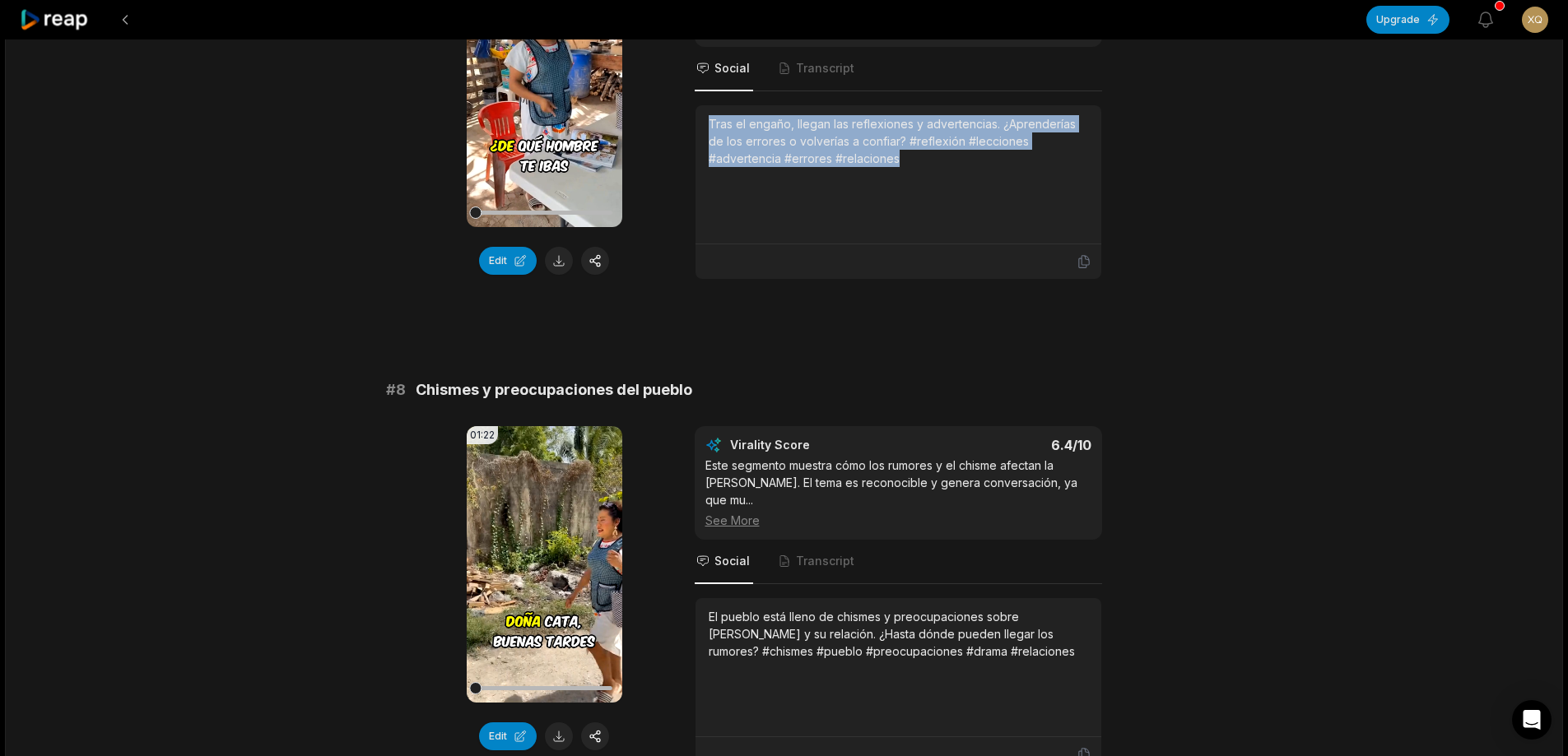
scroll to position [3291, 0]
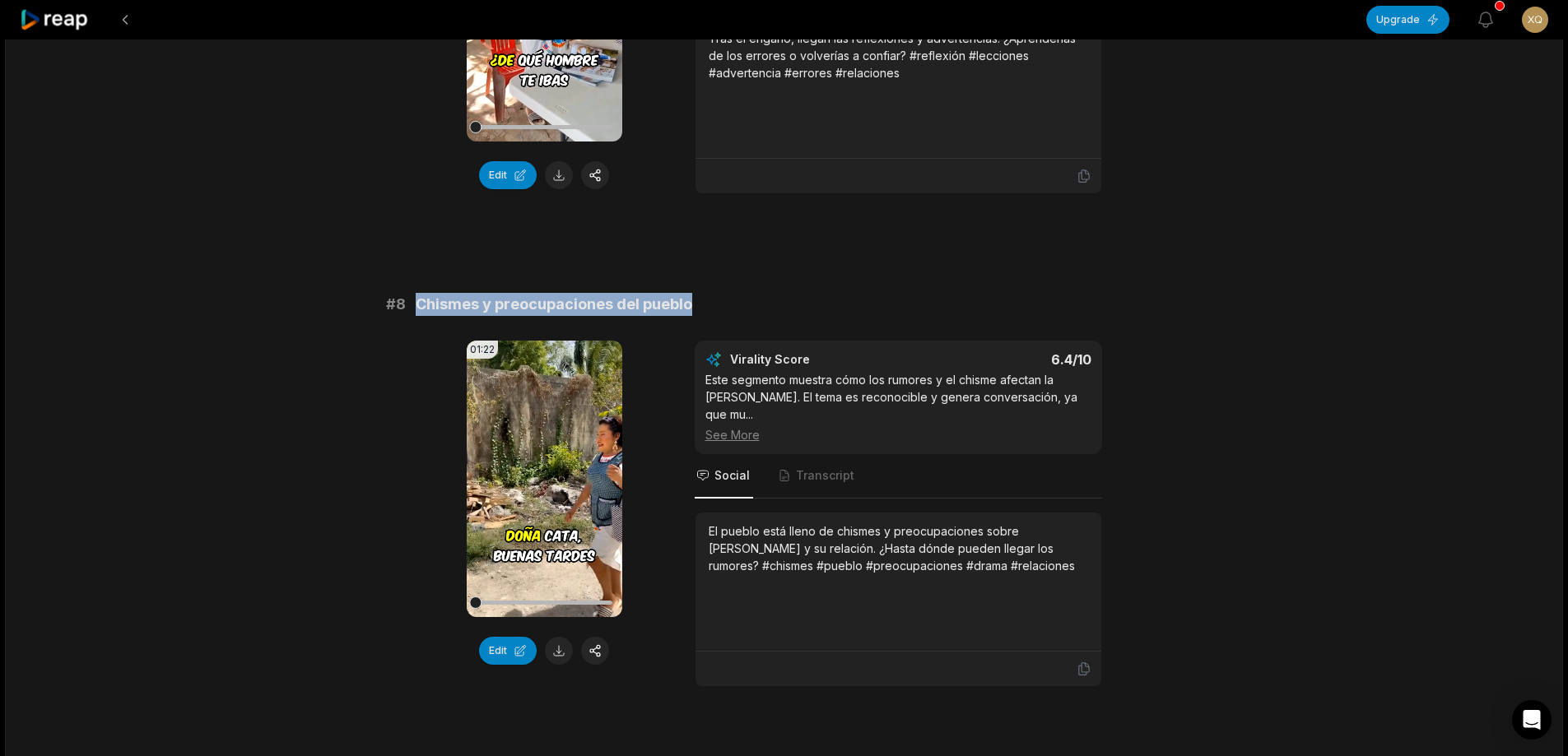
drag, startPoint x: 419, startPoint y: 287, endPoint x: 693, endPoint y: 269, distance: 274.6
click at [830, 293] on div "# 8 Chismes y preocupaciones del pueblo" at bounding box center [784, 304] width 796 height 23
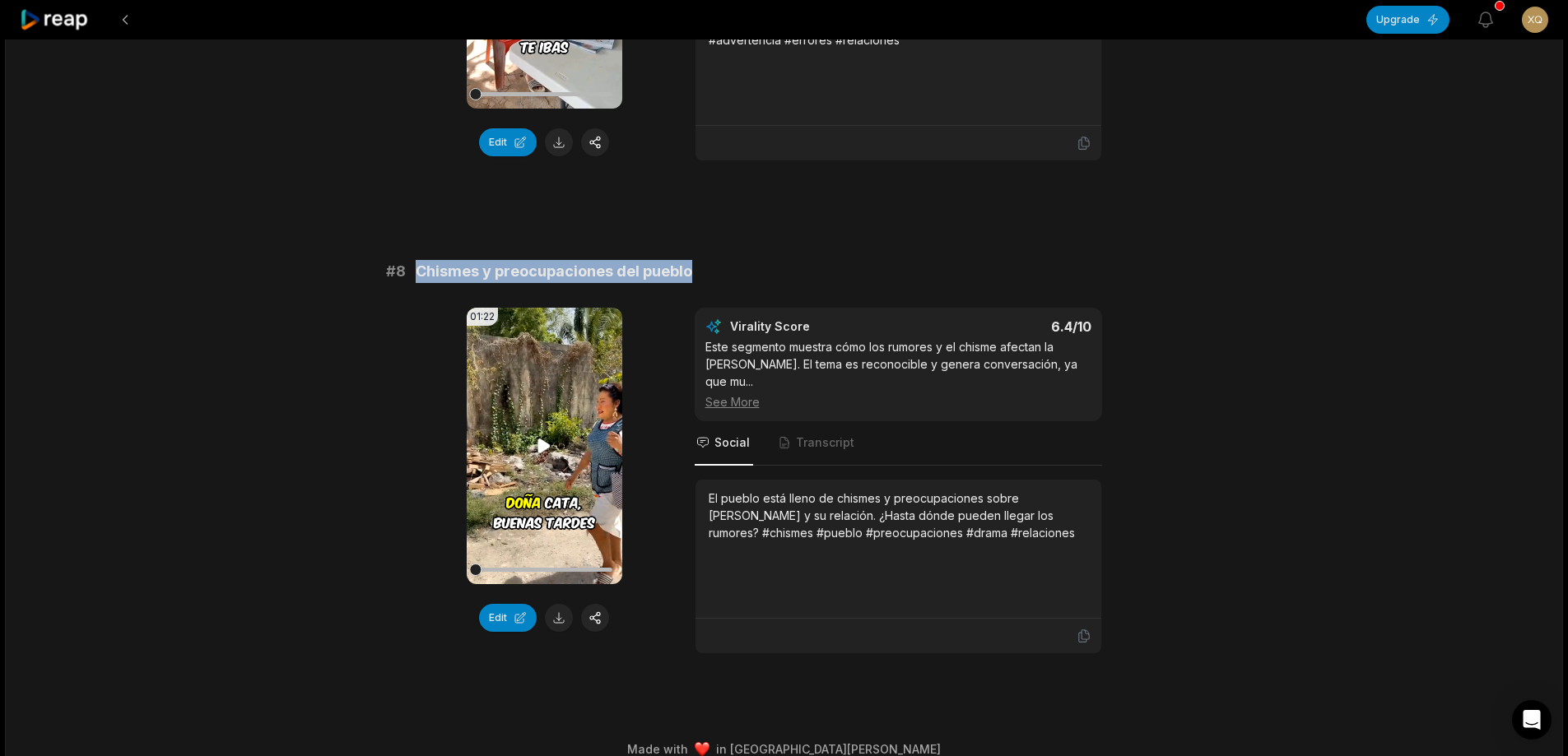
scroll to position [3328, 0]
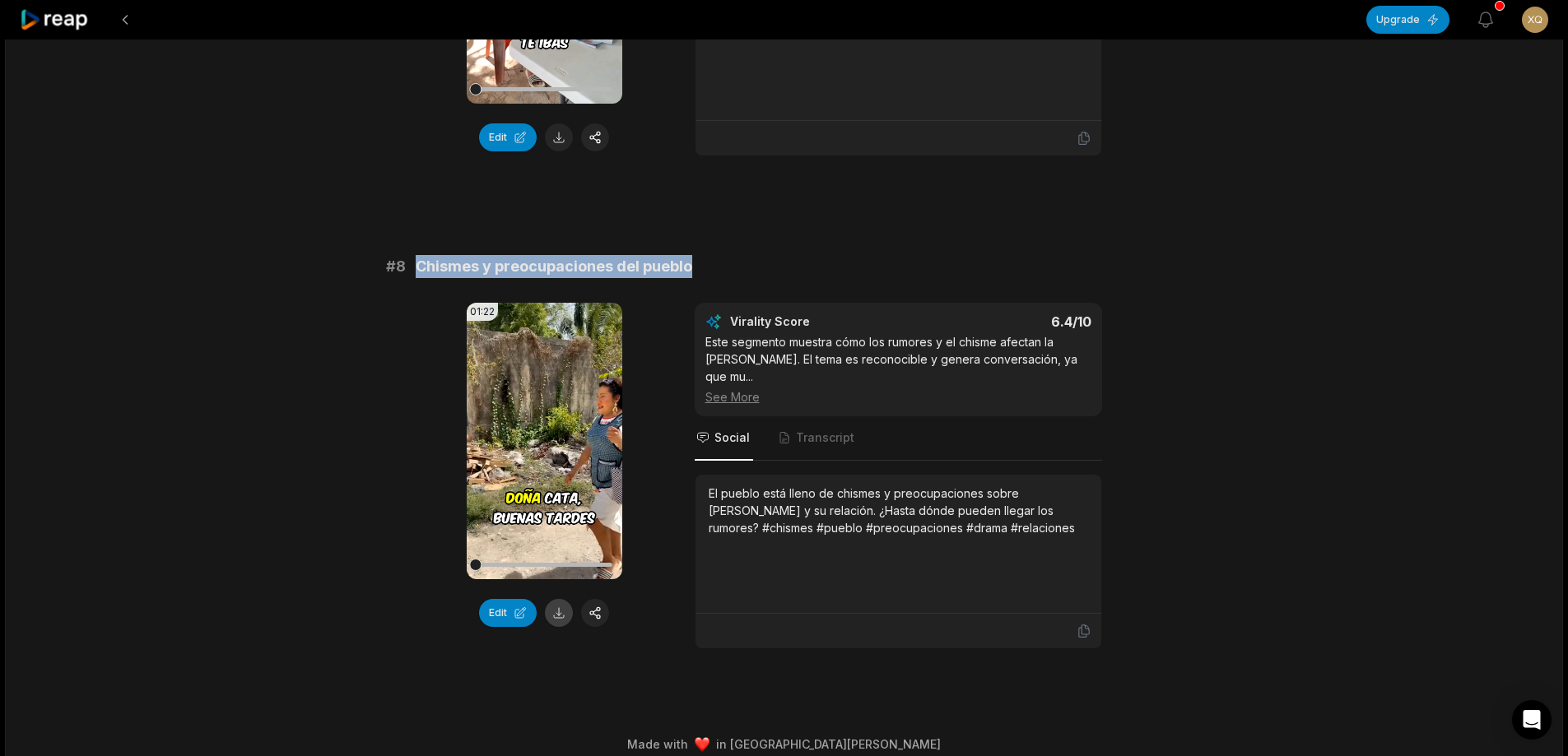
click at [563, 599] on button at bounding box center [558, 612] width 28 height 28
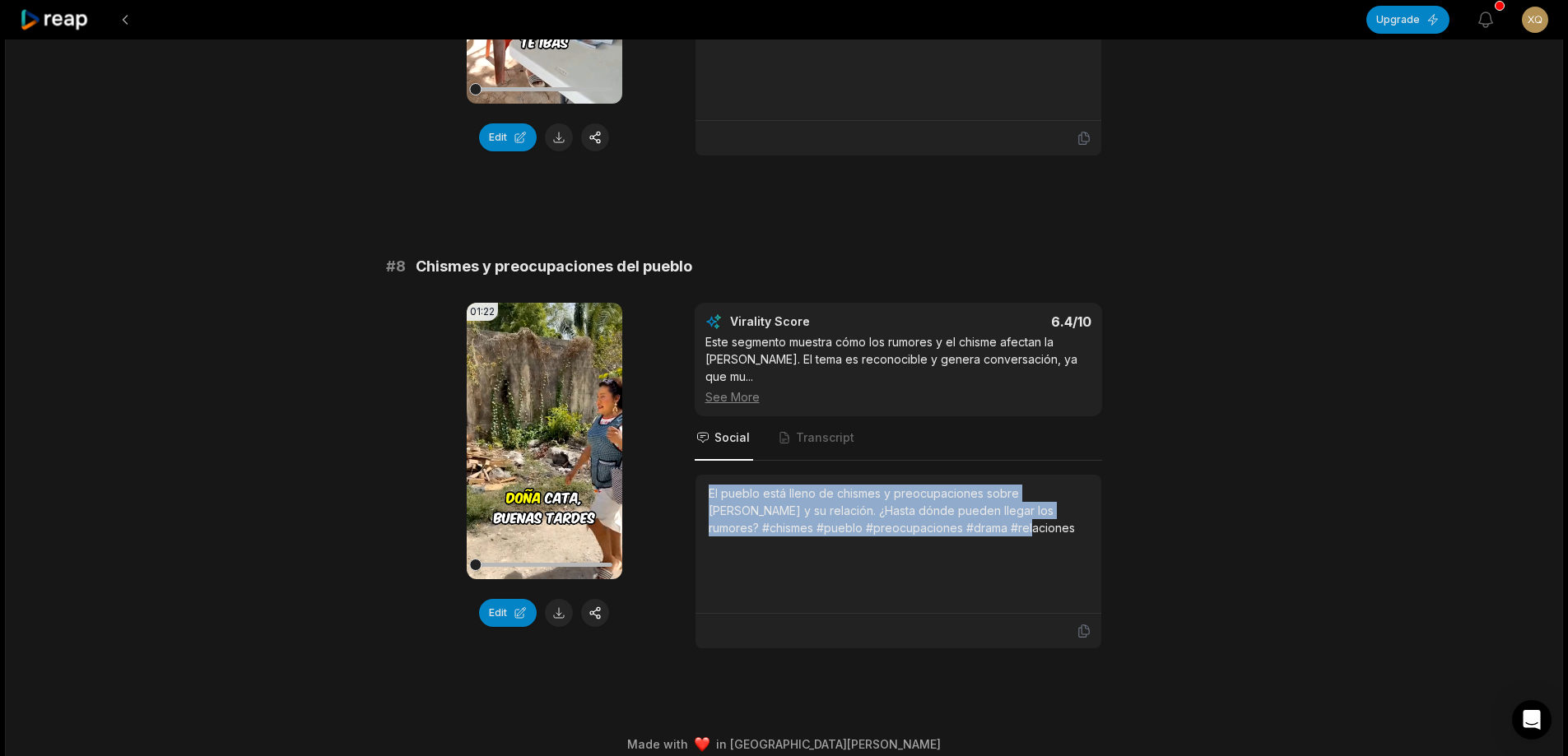
drag, startPoint x: 705, startPoint y: 473, endPoint x: 949, endPoint y: 510, distance: 246.8
click at [1037, 517] on div "El pueblo está lleno de chismes y preocupaciones sobre [PERSON_NAME] y su relac…" at bounding box center [899, 544] width 406 height 139
